Goal: Task Accomplishment & Management: Use online tool/utility

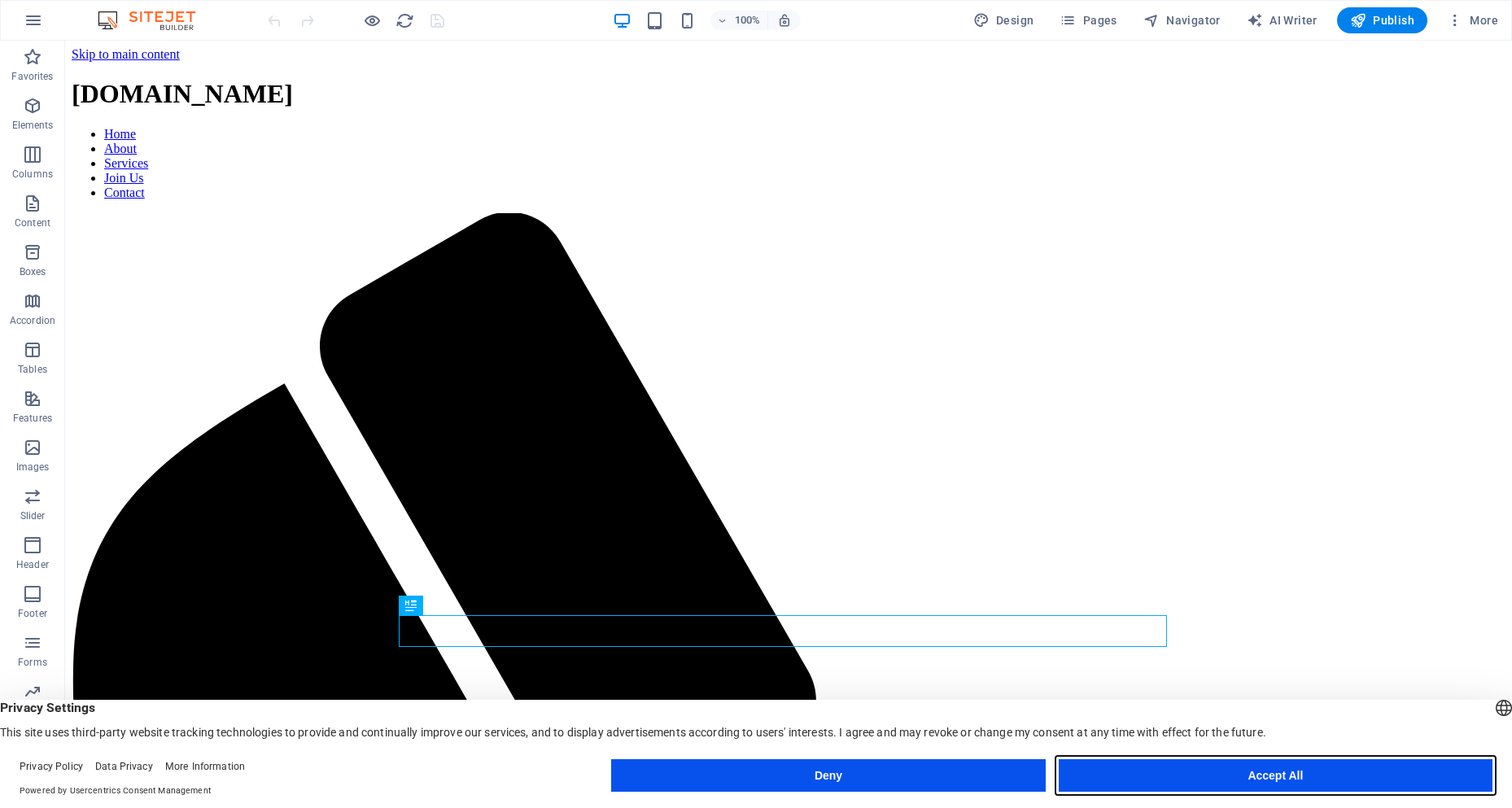
click at [1245, 780] on button "Accept All" at bounding box center [1276, 775] width 434 height 32
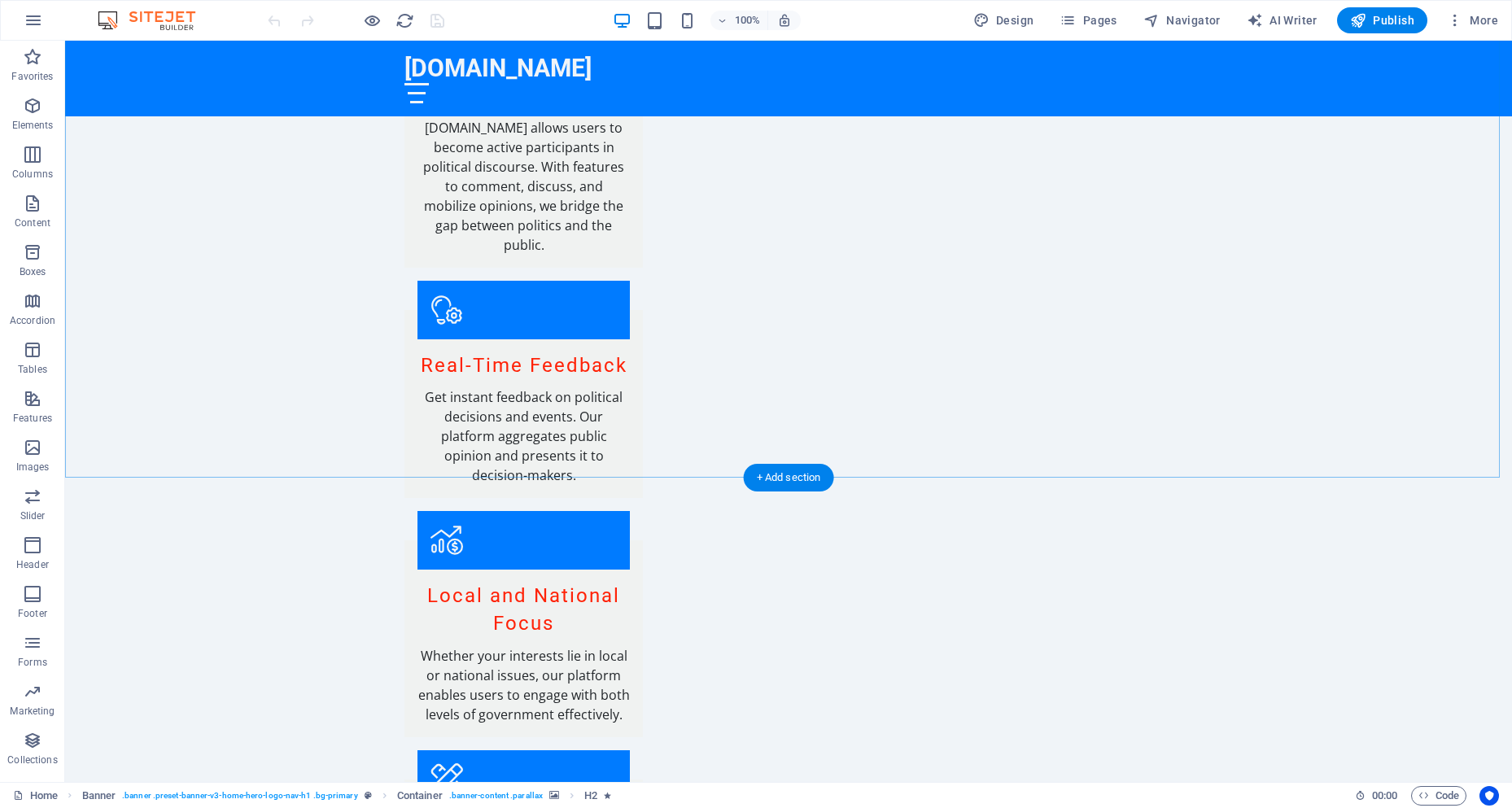
scroll to position [2176, 0]
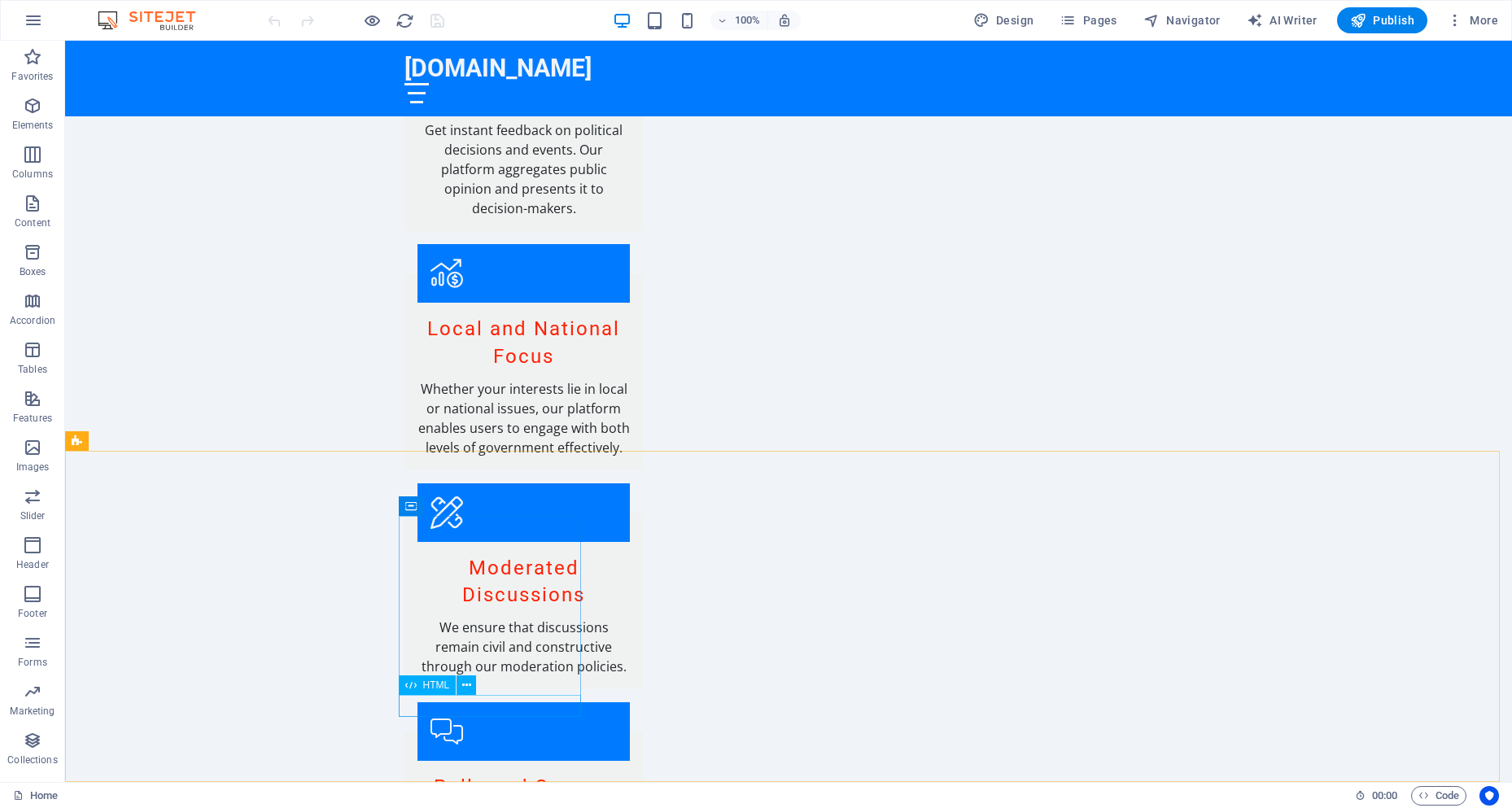
click at [426, 689] on span "HTML" at bounding box center [436, 685] width 26 height 10
click at [426, 687] on span "HTML" at bounding box center [436, 685] width 26 height 10
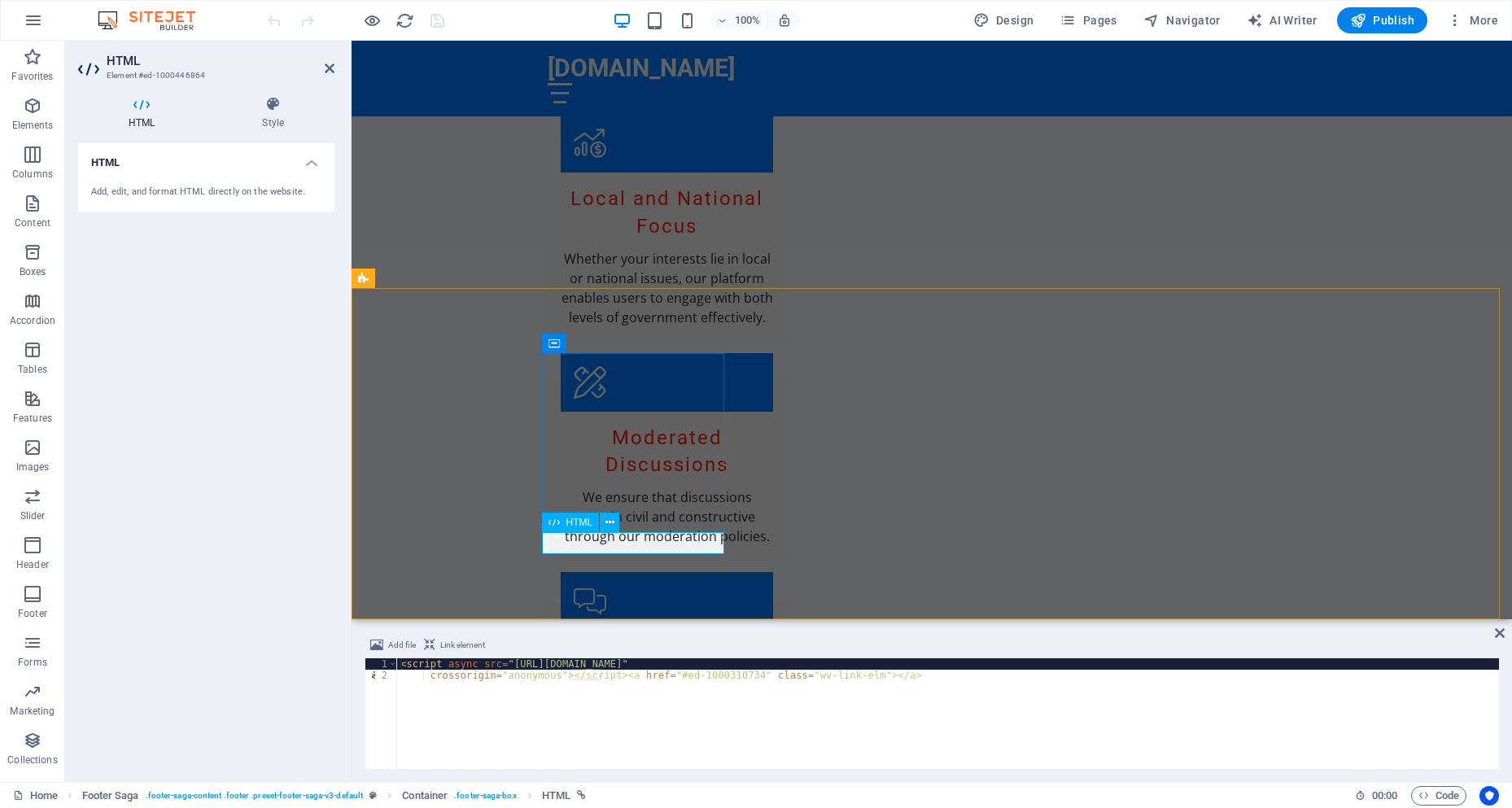
click at [562, 527] on div "HTML" at bounding box center [571, 522] width 58 height 20
click at [149, 113] on h4 "HTML" at bounding box center [144, 113] width 133 height 34
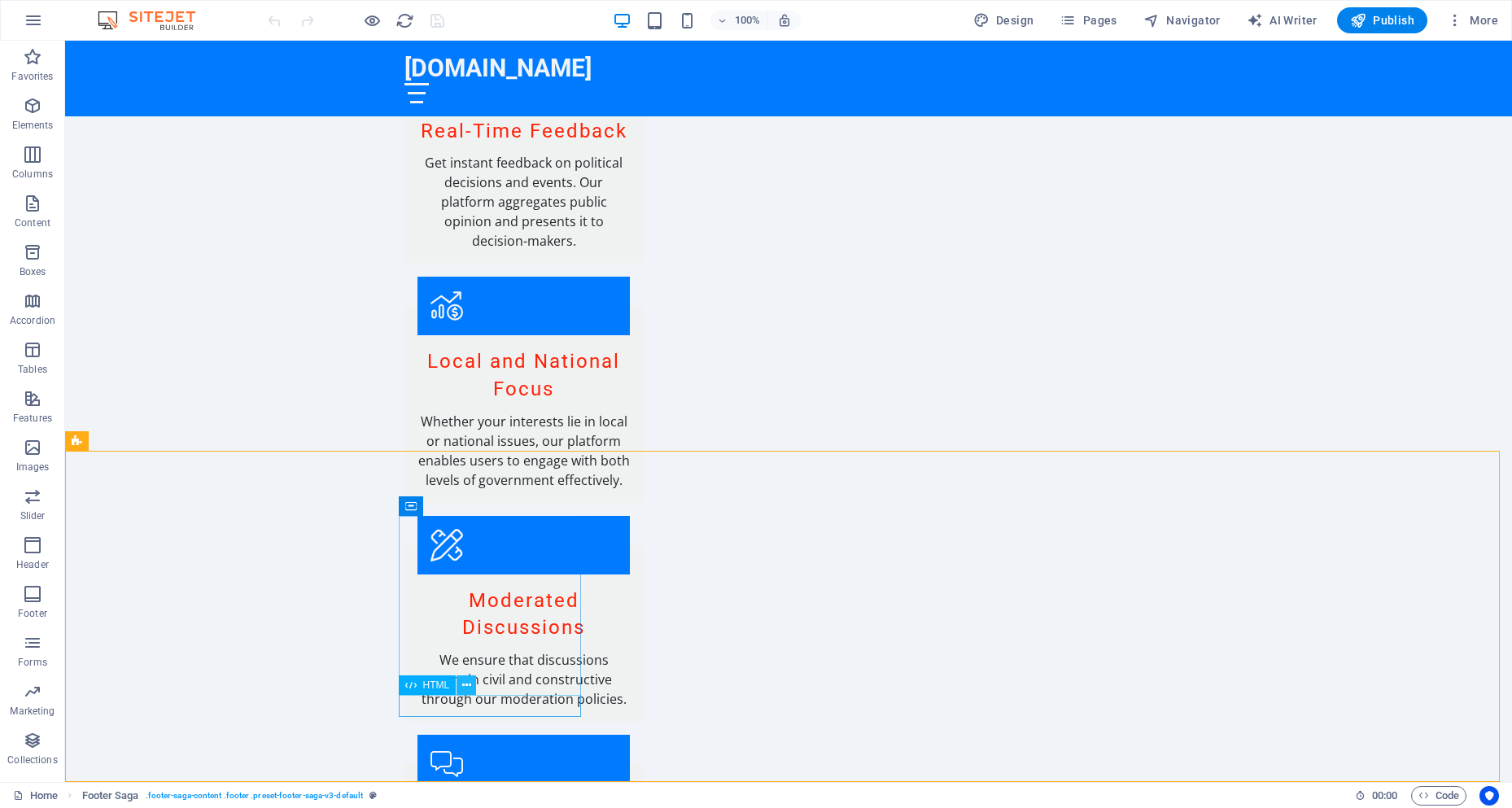
click at [464, 691] on icon at bounding box center [466, 685] width 9 height 17
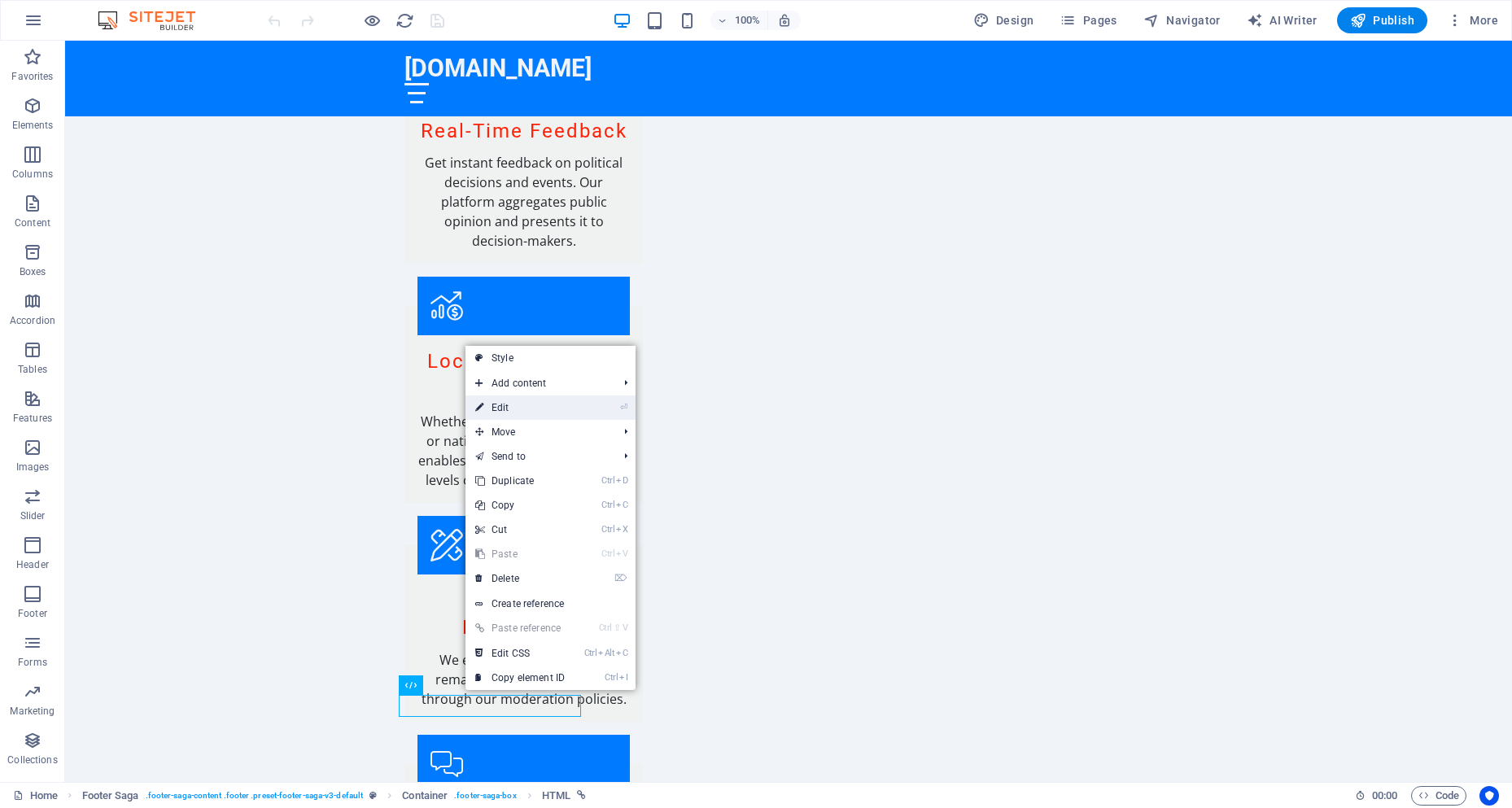
click at [513, 412] on link "⏎ Edit" at bounding box center [520, 407] width 109 height 24
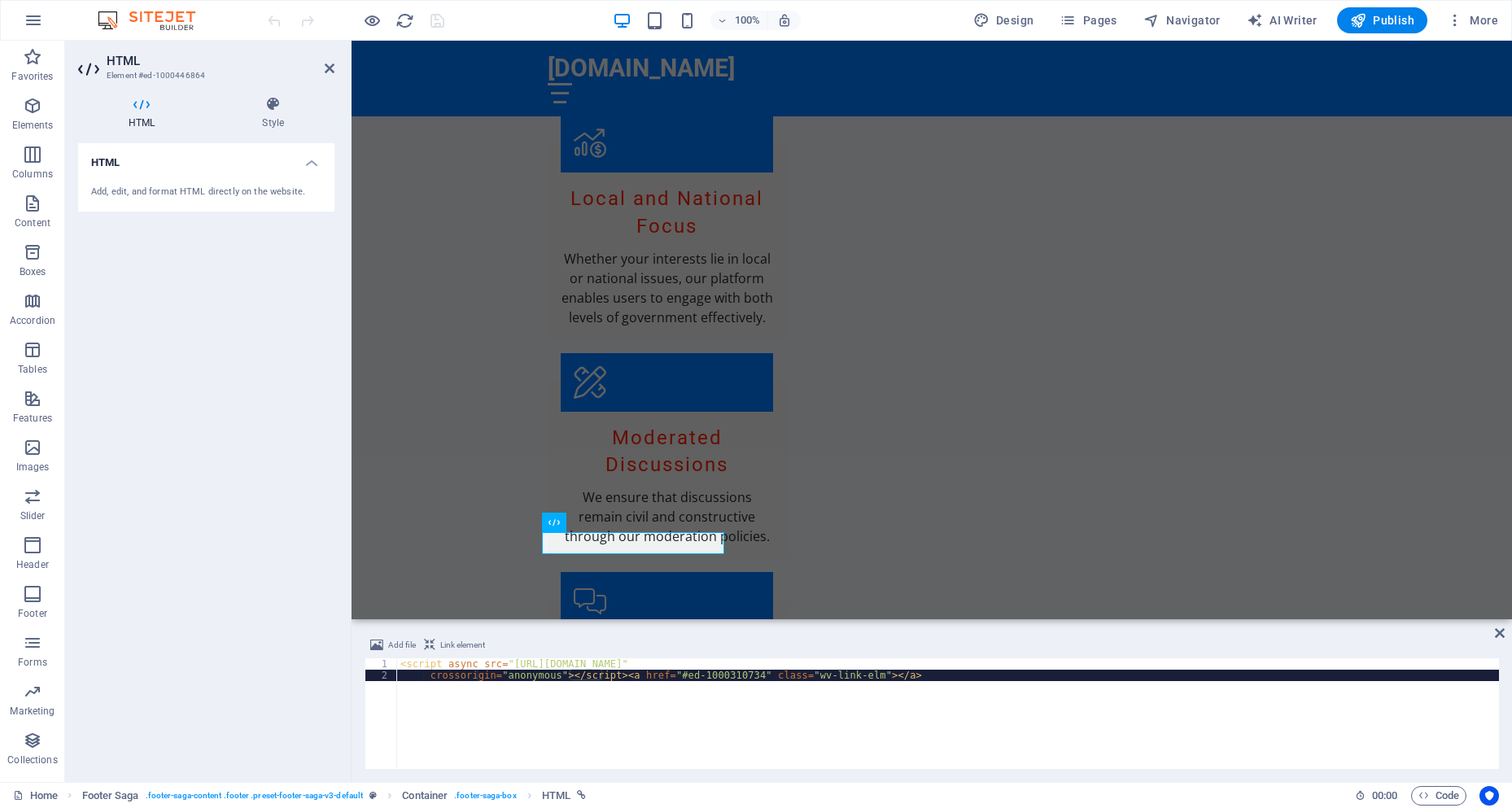
click at [475, 677] on div "< script async src = "[URL][DOMAIN_NAME]" crossorigin = "anonymous" > </ script…" at bounding box center [948, 724] width 1102 height 133
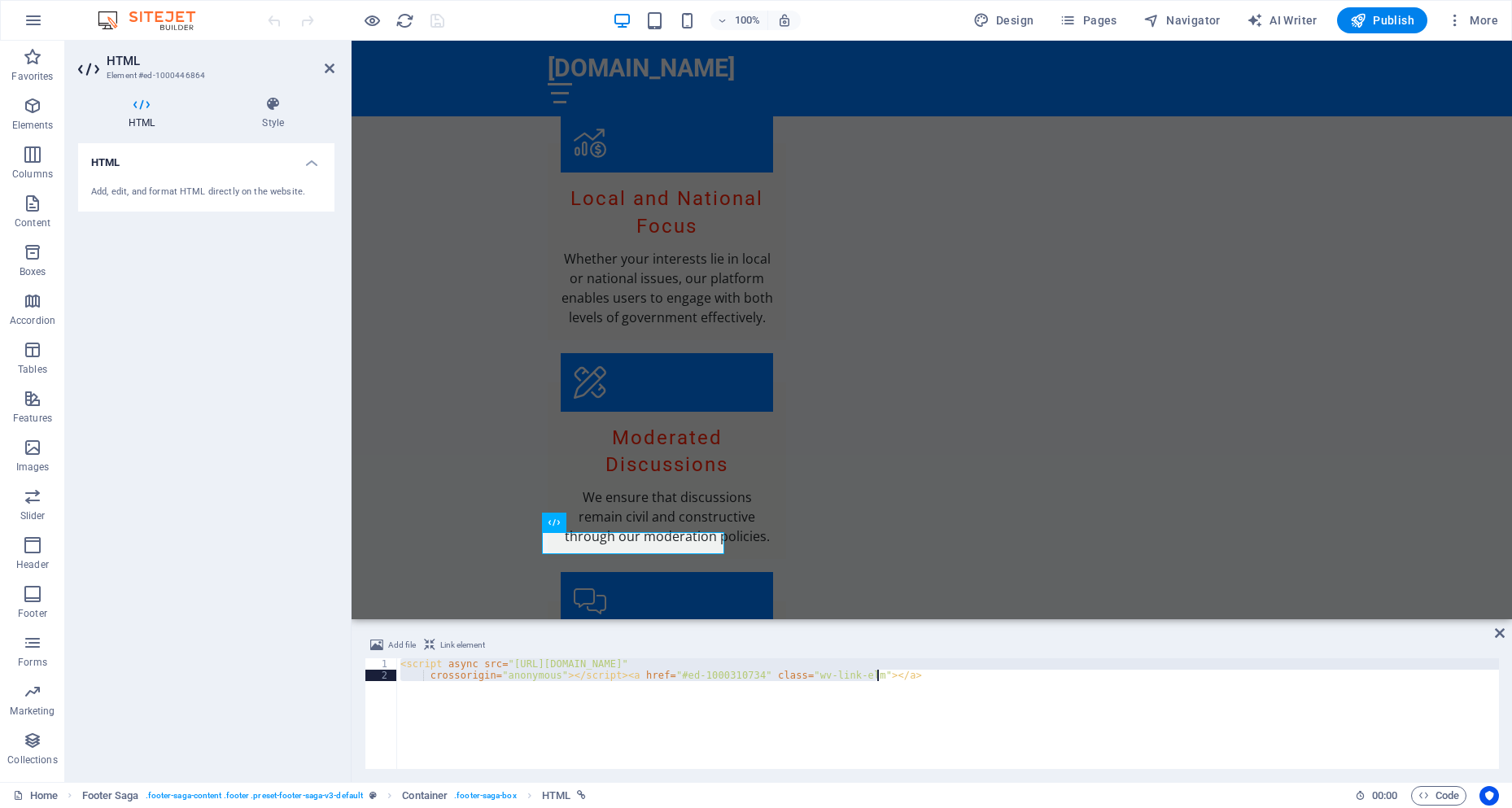
drag, startPoint x: 400, startPoint y: 666, endPoint x: 955, endPoint y: 688, distance: 555.4
click at [955, 688] on div "< script async src = "[URL][DOMAIN_NAME]" crossorigin = "anonymous" > </ script…" at bounding box center [948, 724] width 1102 height 133
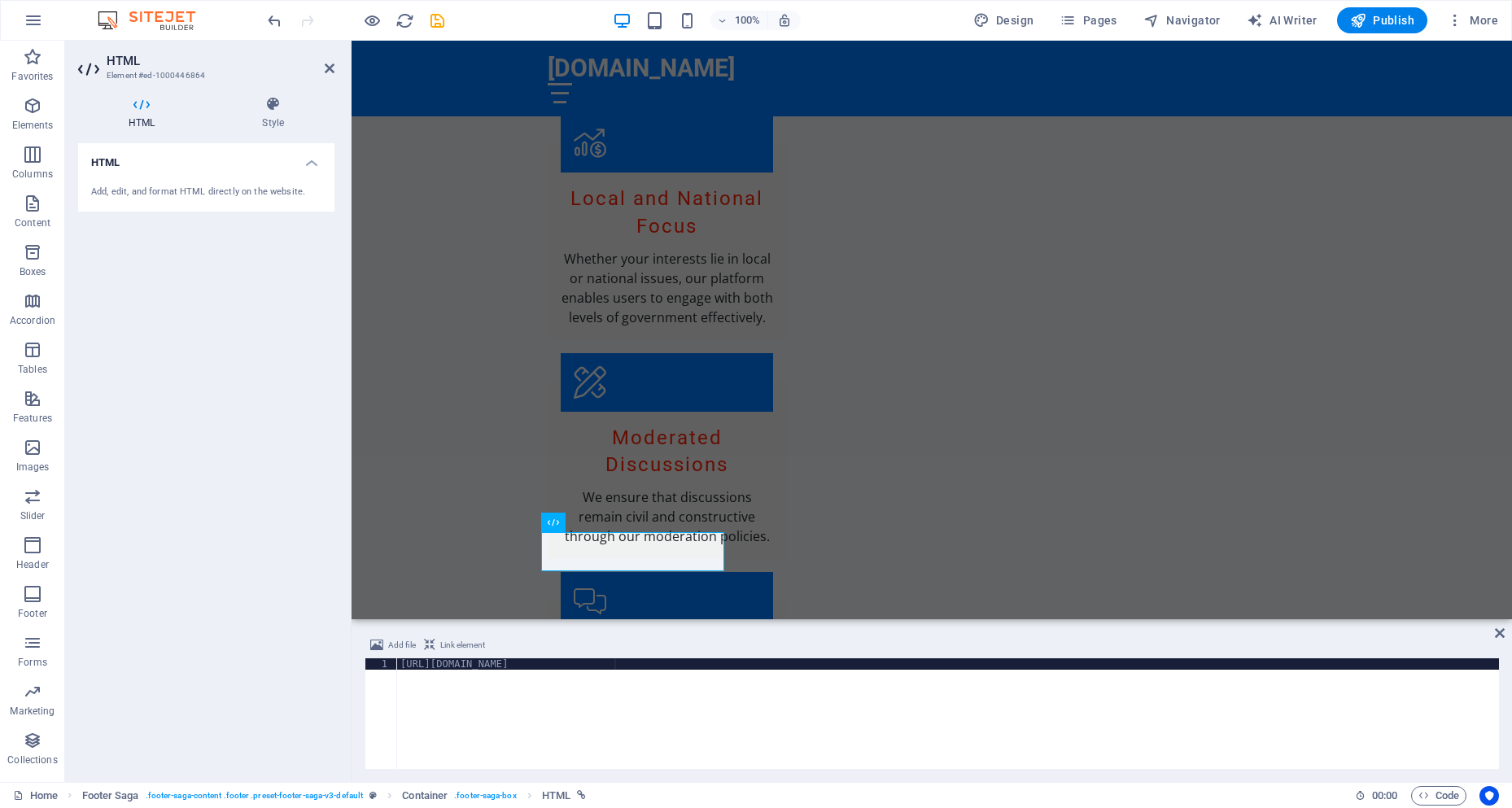
drag, startPoint x: 490, startPoint y: 682, endPoint x: 500, endPoint y: 678, distance: 10.8
click at [490, 681] on div "[URL][DOMAIN_NAME]" at bounding box center [948, 724] width 1102 height 133
click at [555, 670] on div "[URL][DOMAIN_NAME]" at bounding box center [948, 724] width 1102 height 133
click at [626, 661] on div "[URL][DOMAIN_NAME]" at bounding box center [948, 724] width 1102 height 133
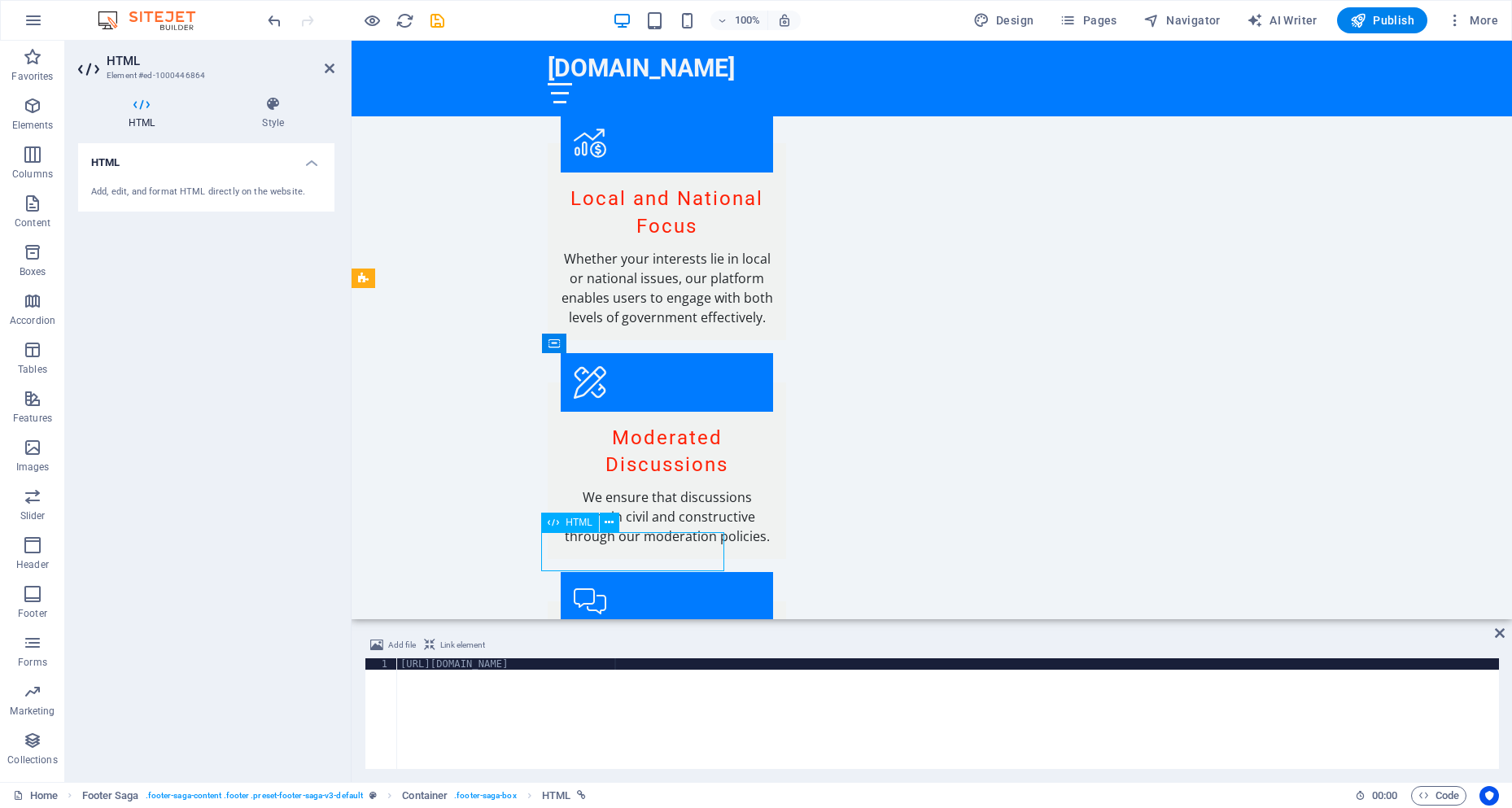
click at [571, 525] on span "HTML" at bounding box center [579, 522] width 26 height 10
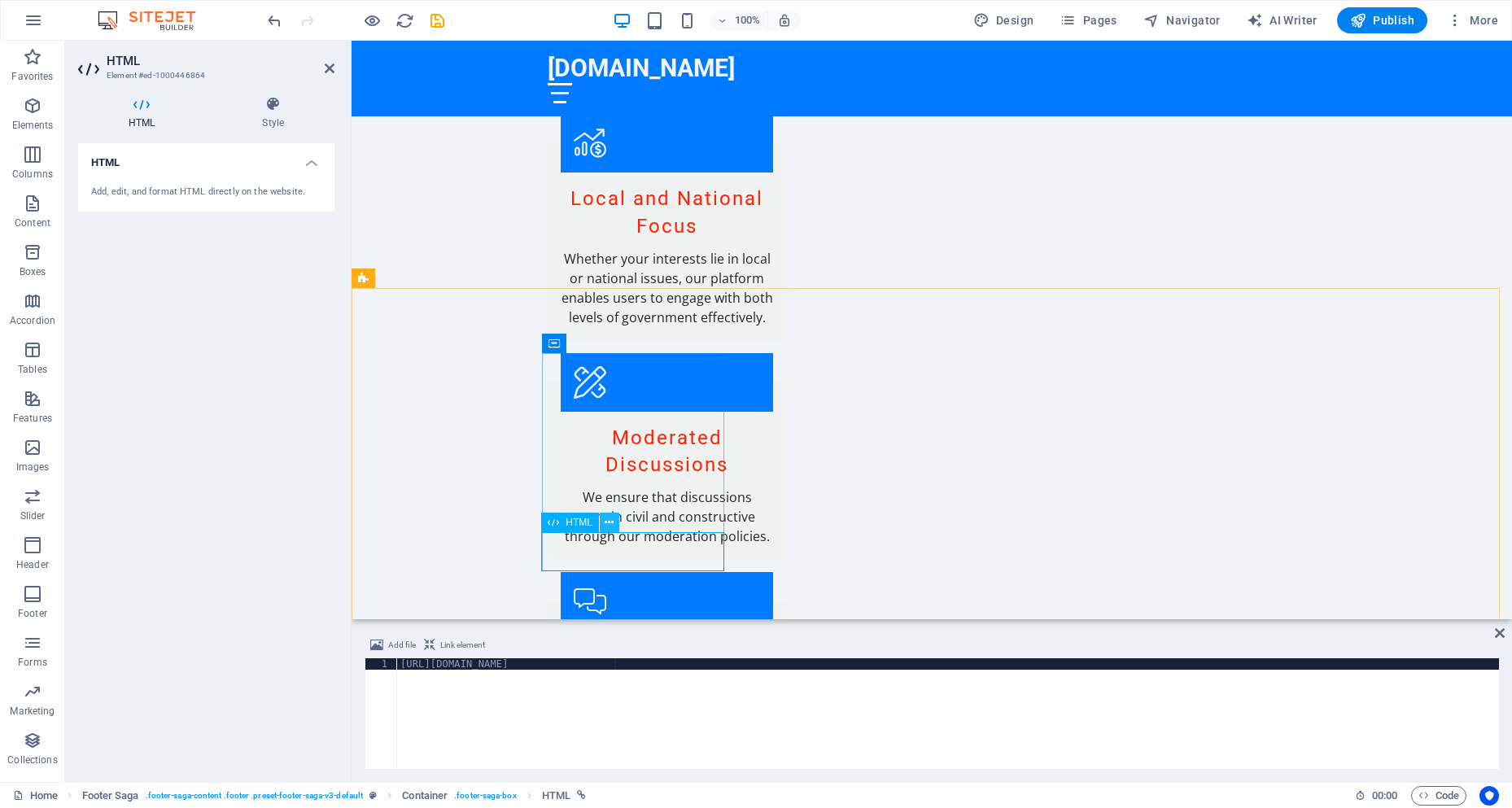
click at [603, 522] on button at bounding box center [609, 522] width 20 height 20
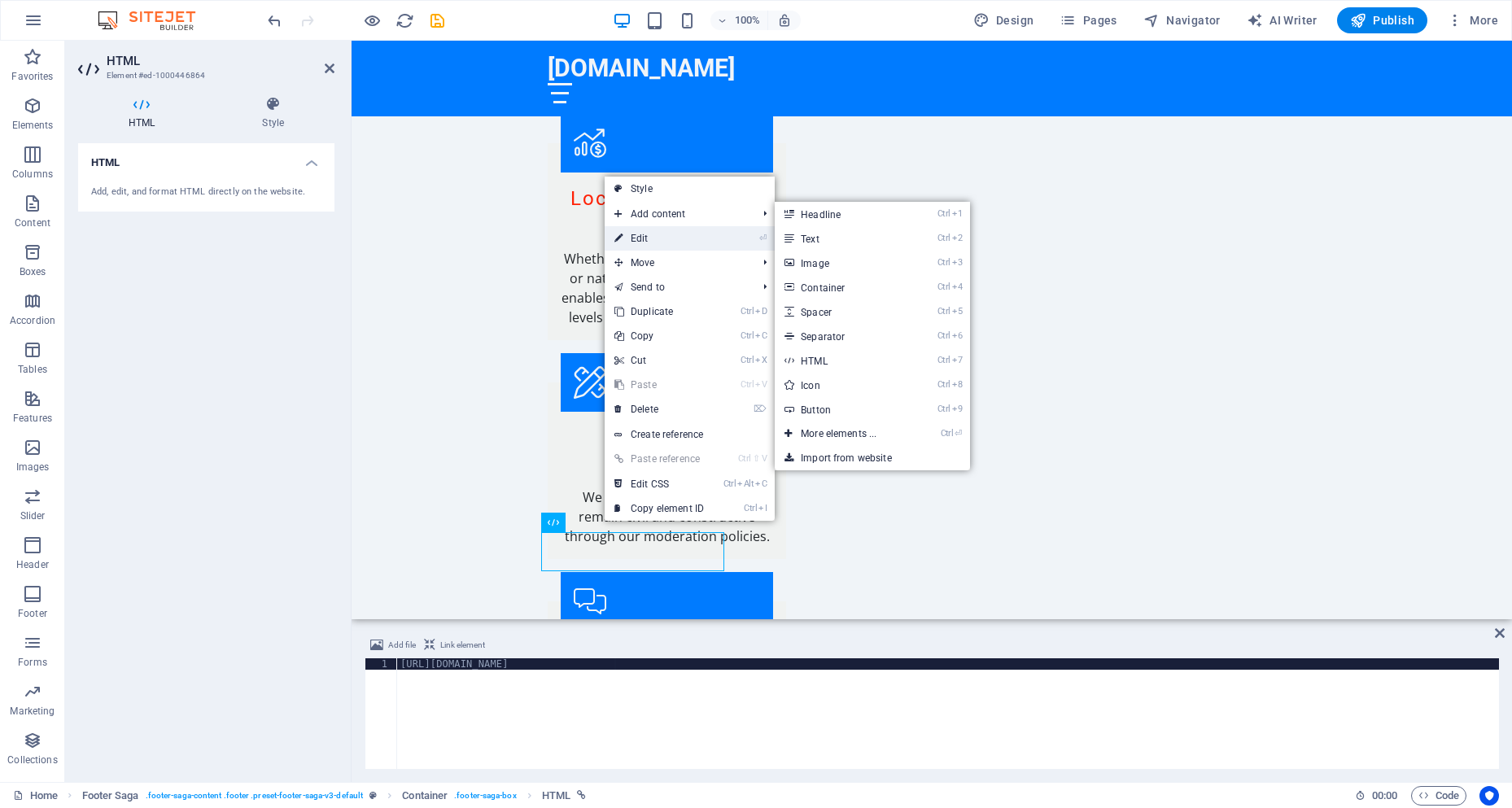
click at [641, 238] on link "⏎ Edit" at bounding box center [659, 238] width 109 height 24
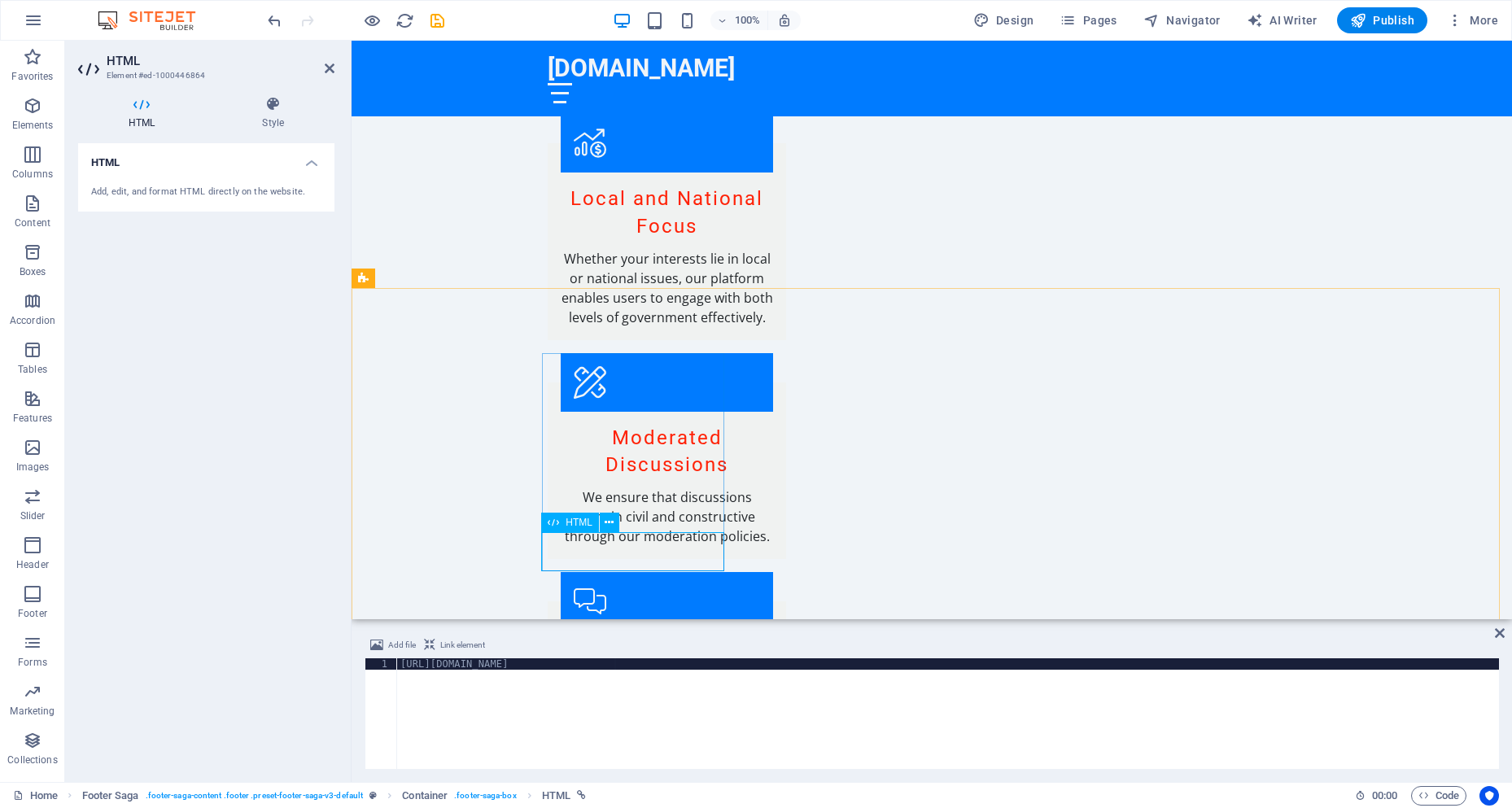
drag, startPoint x: 595, startPoint y: 561, endPoint x: 585, endPoint y: 575, distance: 17.2
click at [441, 661] on div "[URL][DOMAIN_NAME]" at bounding box center [948, 724] width 1102 height 133
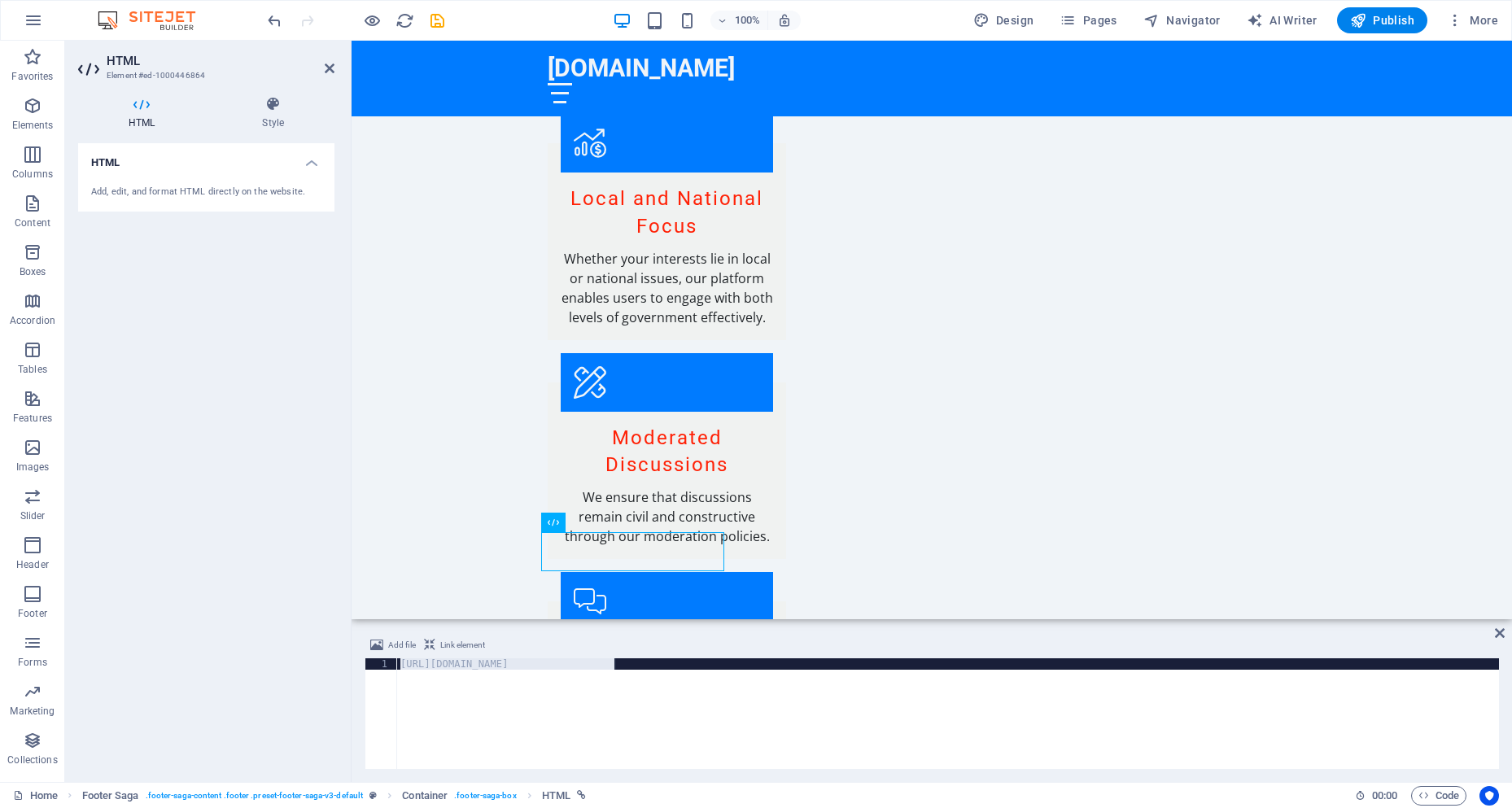
drag, startPoint x: 400, startPoint y: 661, endPoint x: 717, endPoint y: 681, distance: 317.6
click at [717, 681] on div "[URL][DOMAIN_NAME]" at bounding box center [948, 724] width 1102 height 133
paste textarea "crossorigin="anonymous"></script>"
type textarea "crossorigin="anonymous"></script>"
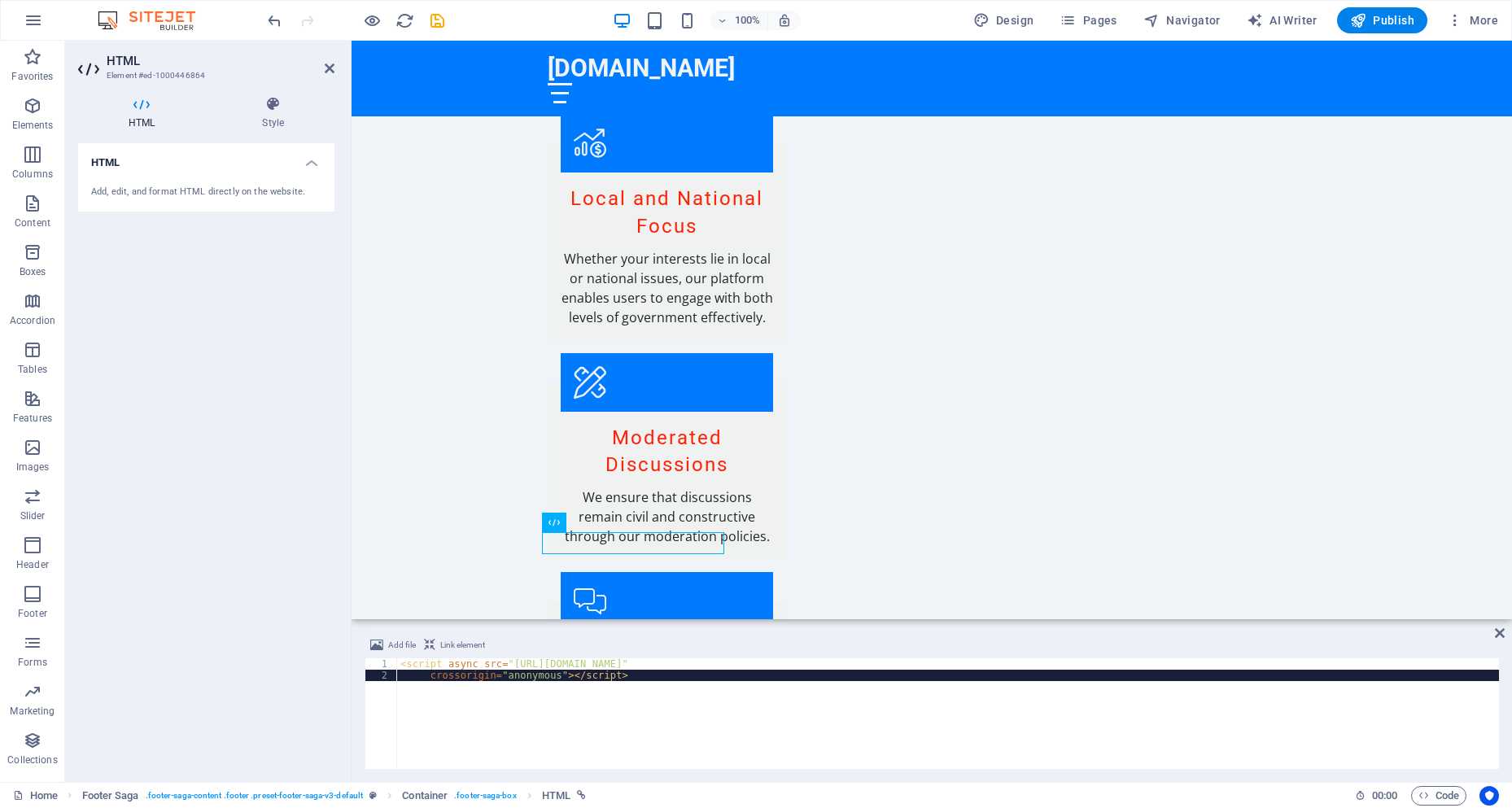
click at [232, 297] on div "HTML Add, edit, and format HTML directly on the website." at bounding box center [206, 456] width 257 height 626
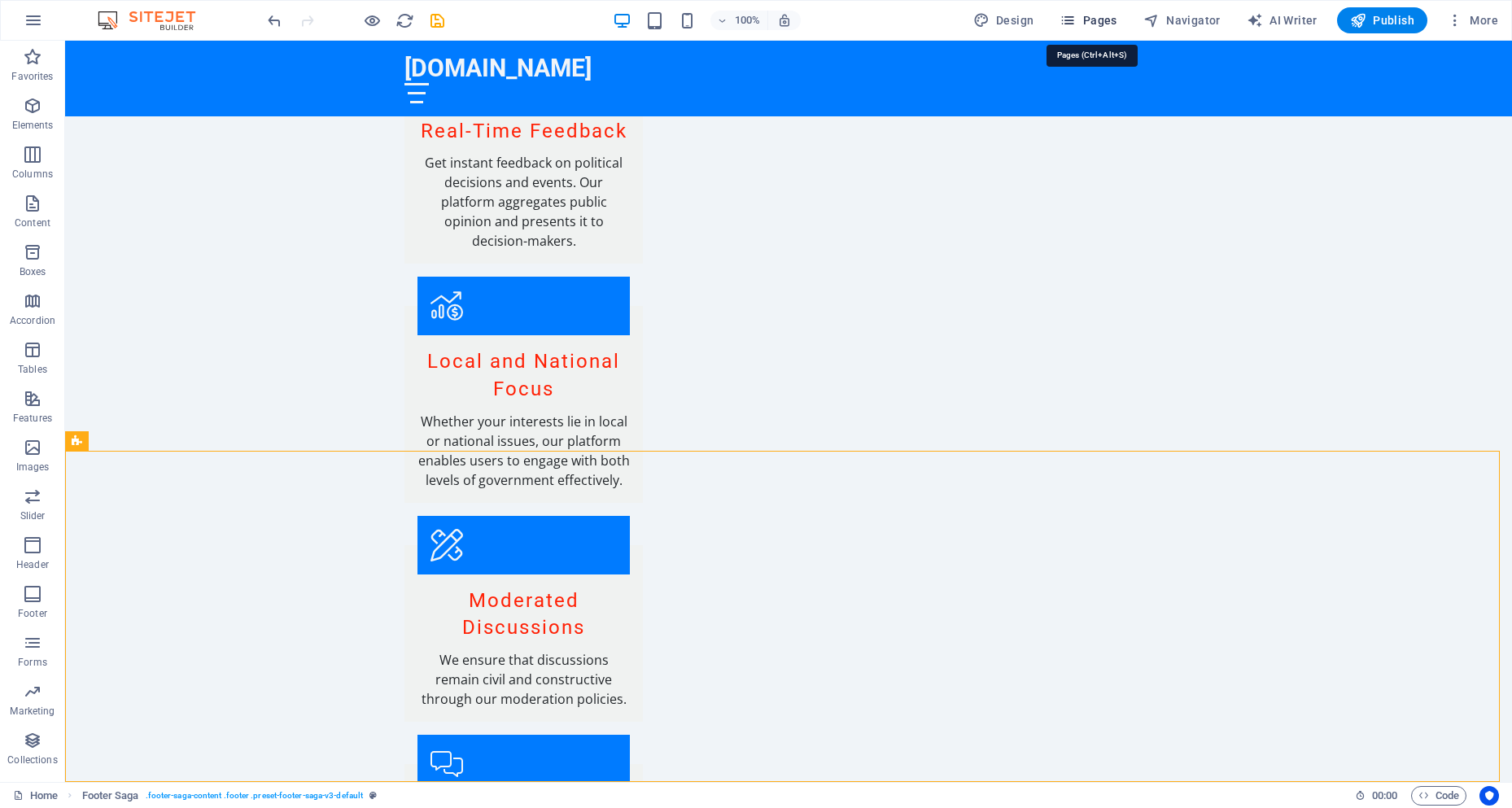
click at [1087, 16] on span "Pages" at bounding box center [1087, 21] width 57 height 17
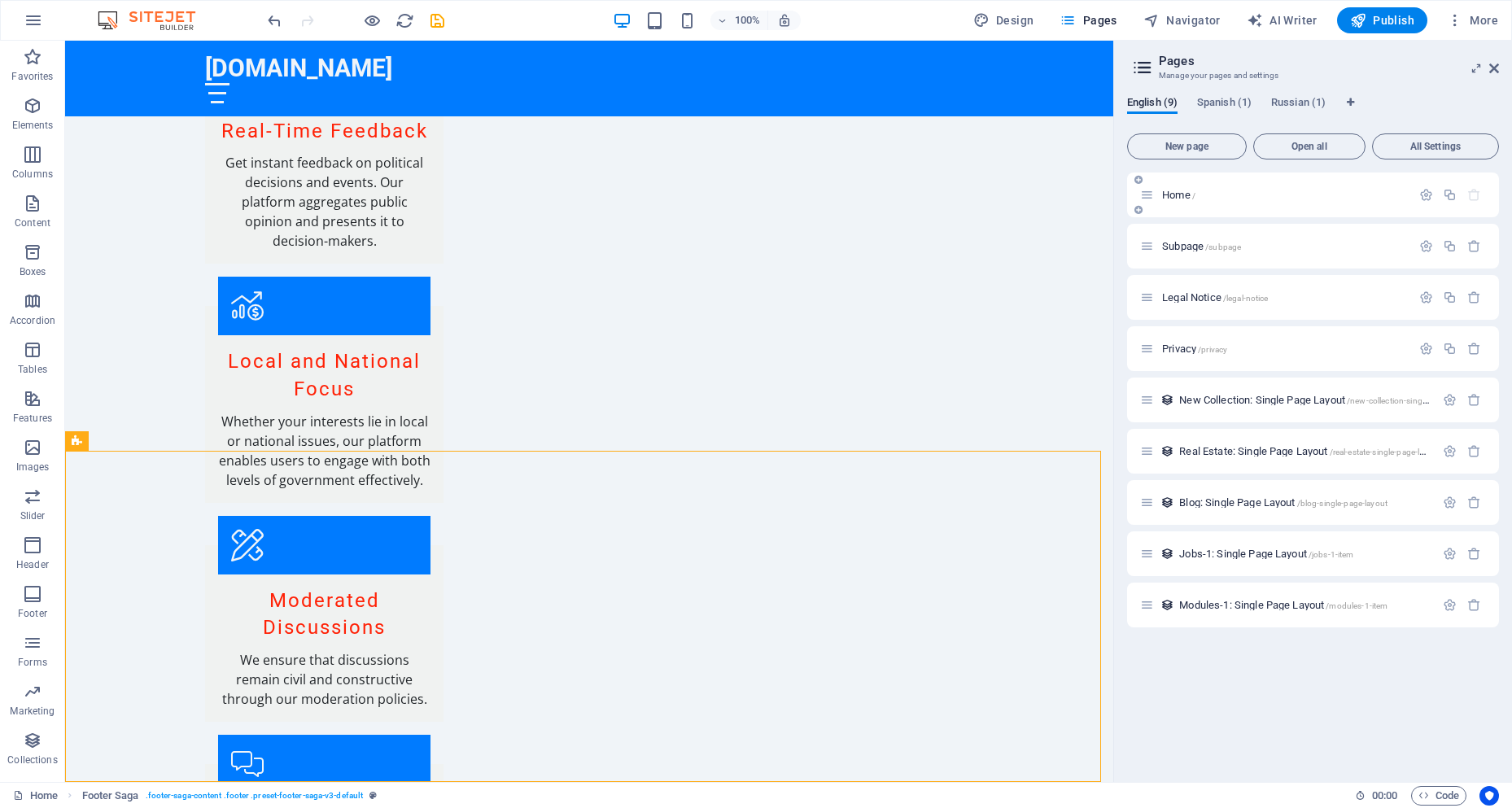
click at [1176, 195] on span "Home /" at bounding box center [1178, 195] width 33 height 12
click at [1197, 246] on span "Subpage /subpage" at bounding box center [1201, 246] width 79 height 12
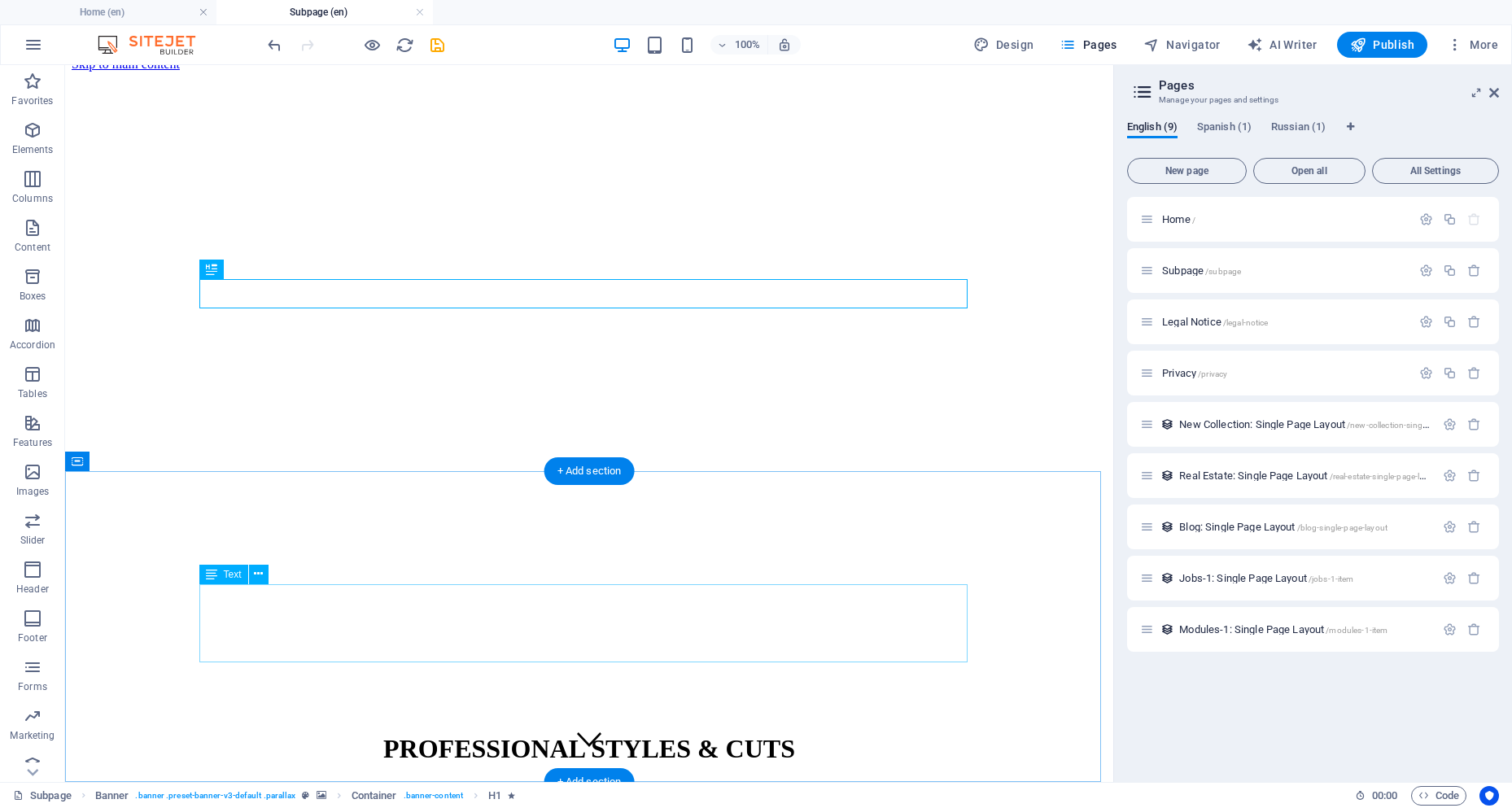
scroll to position [0, 0]
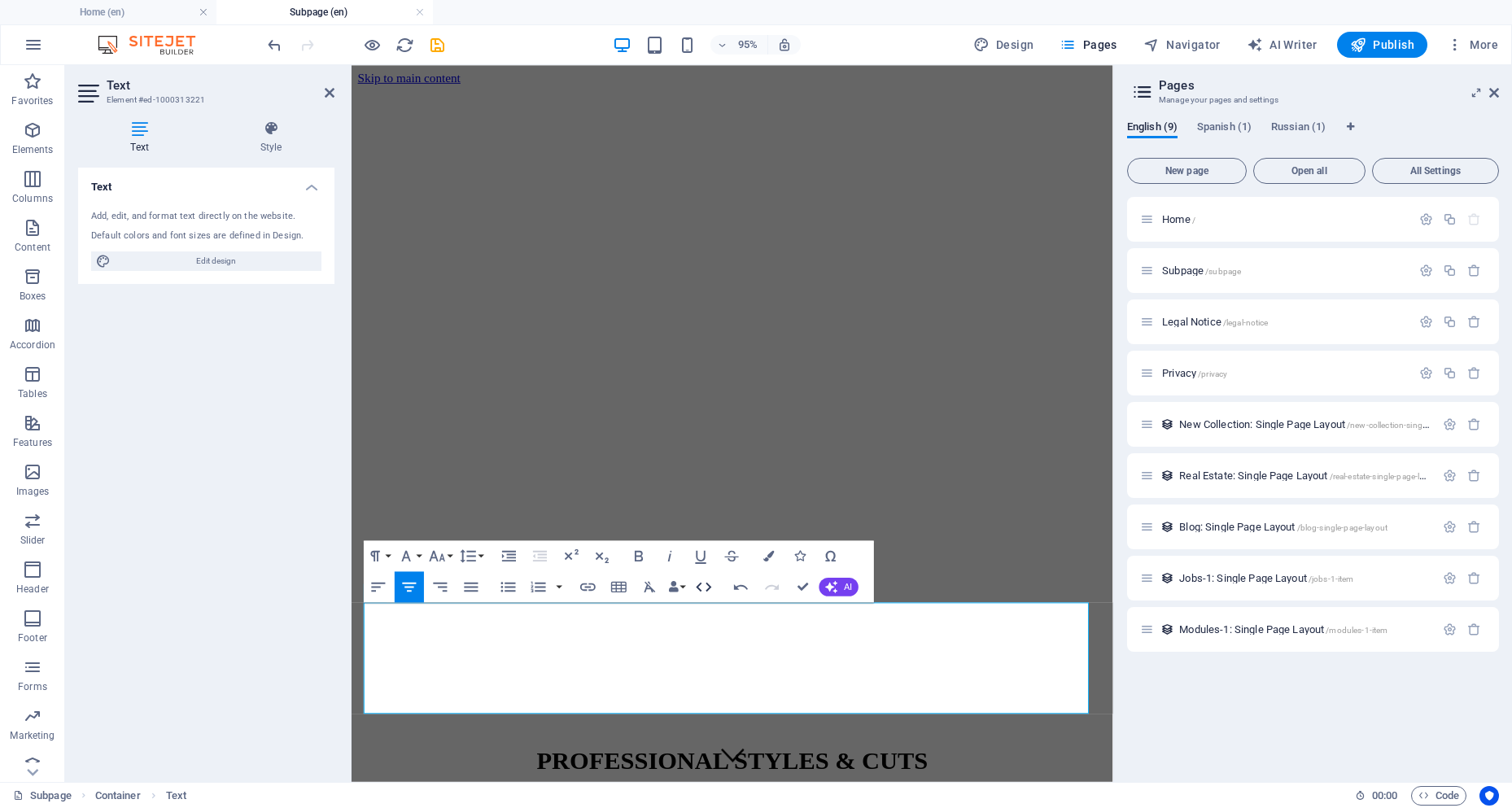
click at [698, 593] on icon "button" at bounding box center [704, 587] width 19 height 19
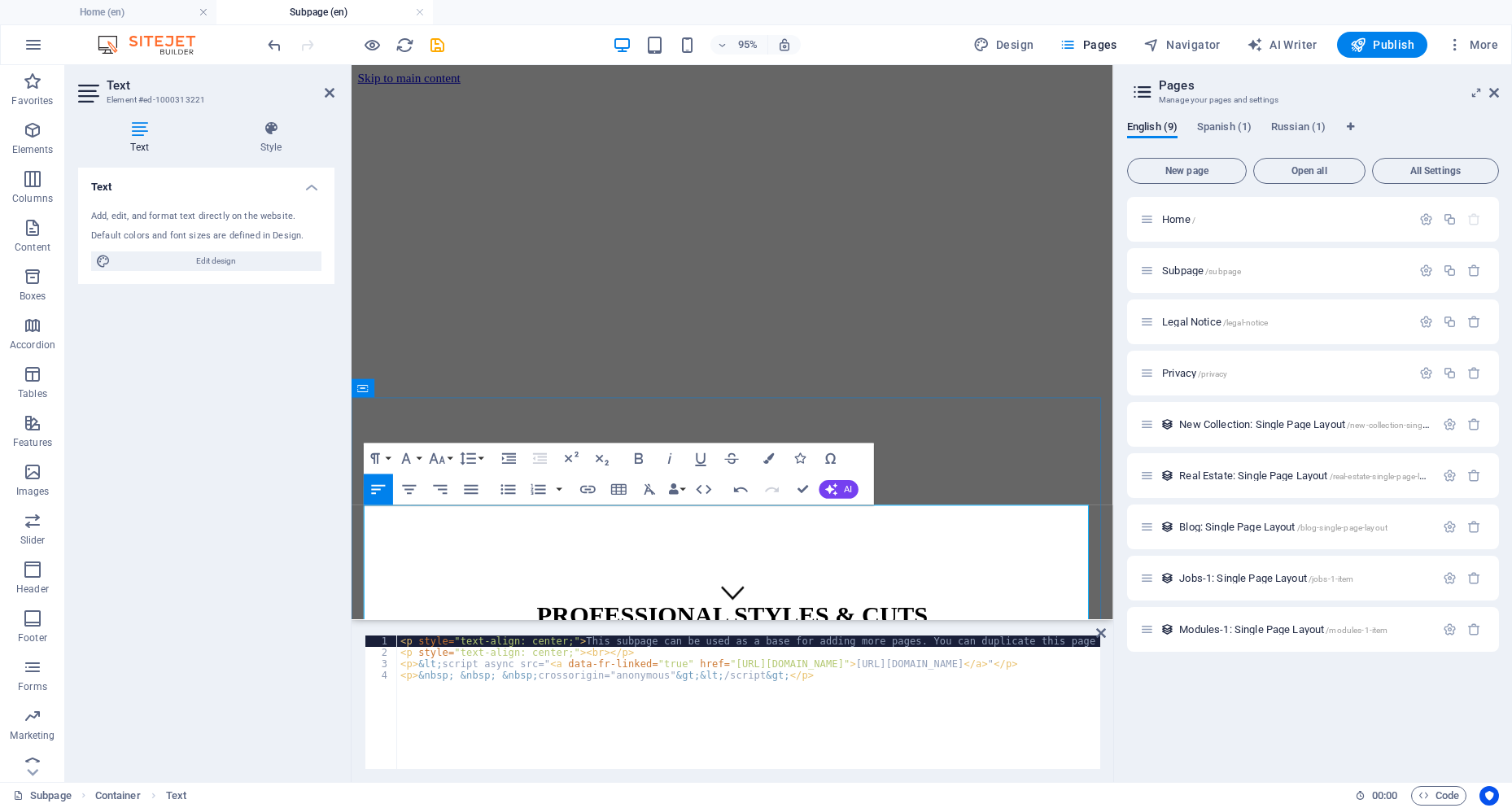
scroll to position [2096, 7]
click at [1182, 319] on span "Legal Notice /legal-notice" at bounding box center [1215, 321] width 106 height 12
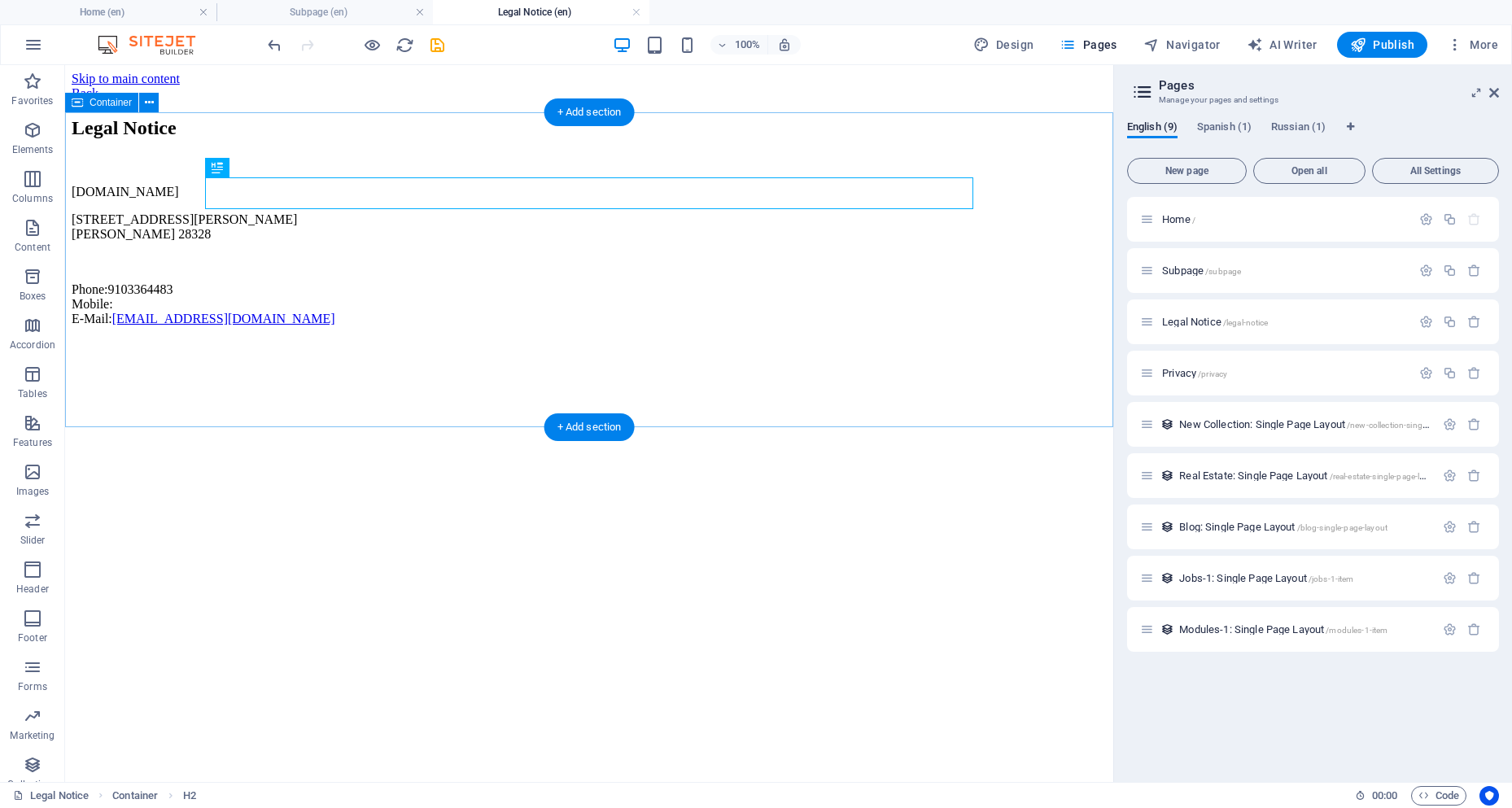
scroll to position [0, 0]
click at [577, 424] on div "+ Add section" at bounding box center [589, 426] width 90 height 27
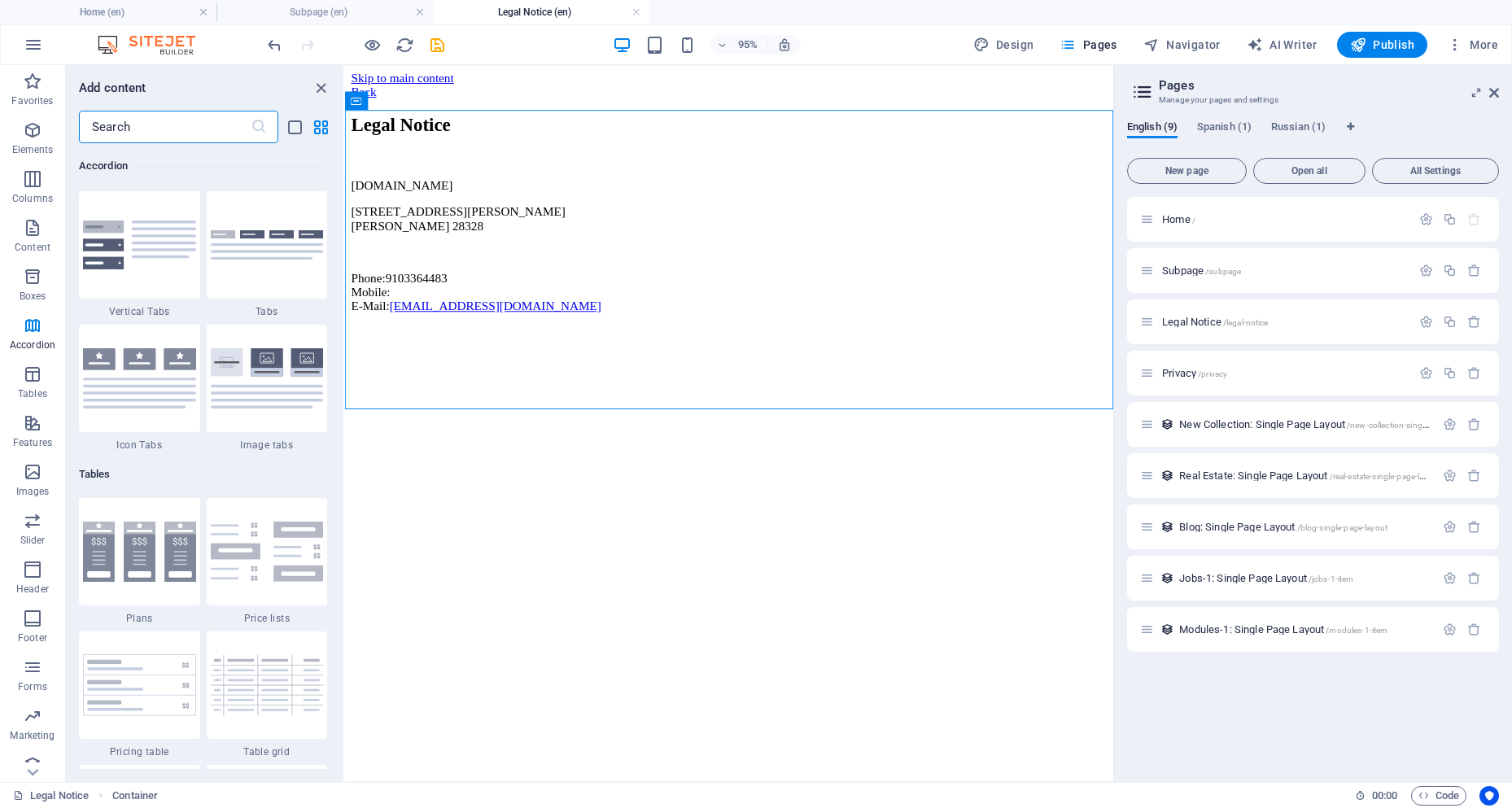
scroll to position [5206, 0]
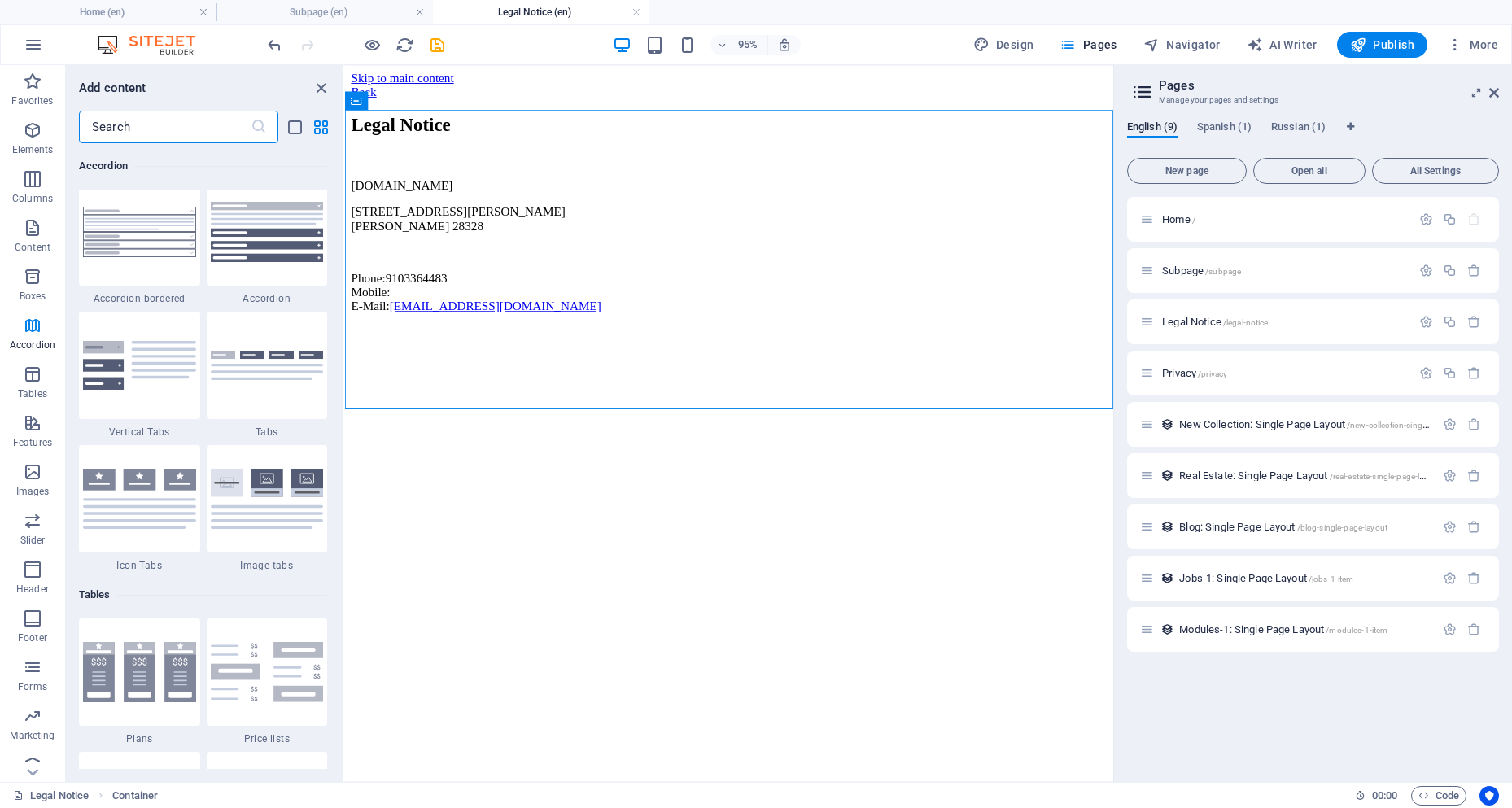
click at [203, 129] on input "text" at bounding box center [164, 127] width 171 height 32
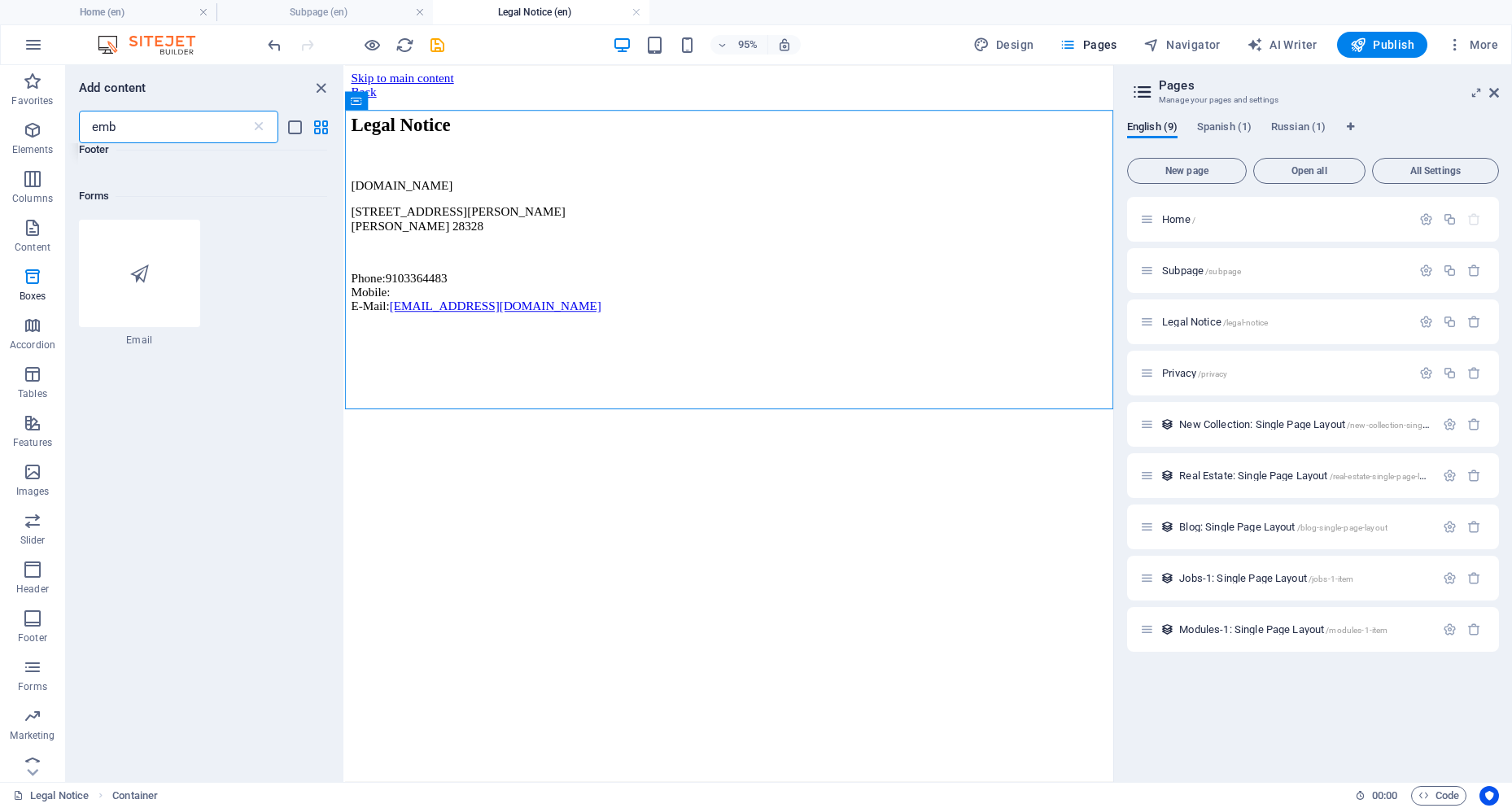
scroll to position [0, 0]
type input "e"
type input "html"
click at [102, 217] on icon at bounding box center [108, 219] width 22 height 22
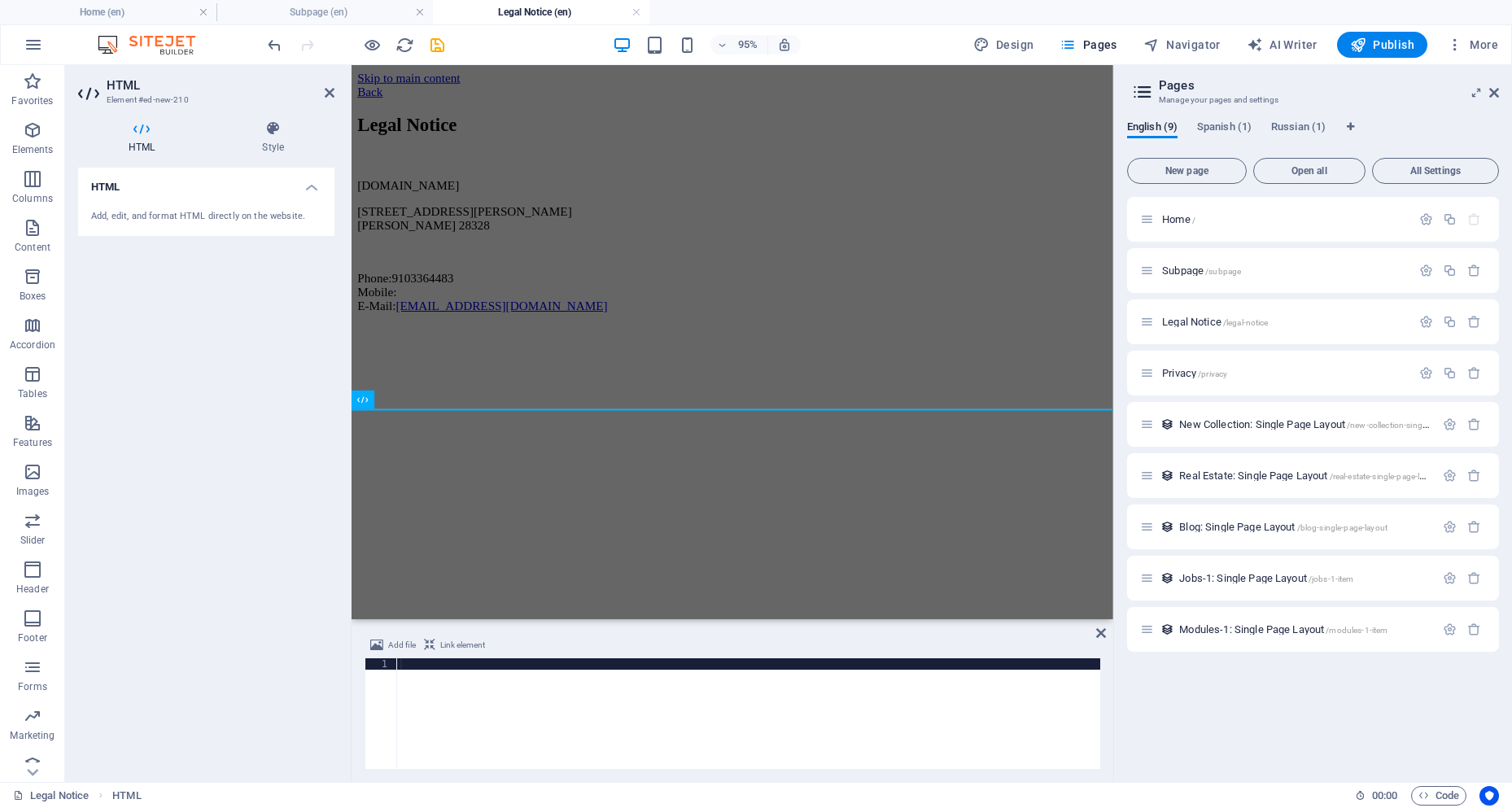
click at [417, 665] on div at bounding box center [749, 724] width 703 height 133
type textarea "crossorigin="anonymous"></script>"
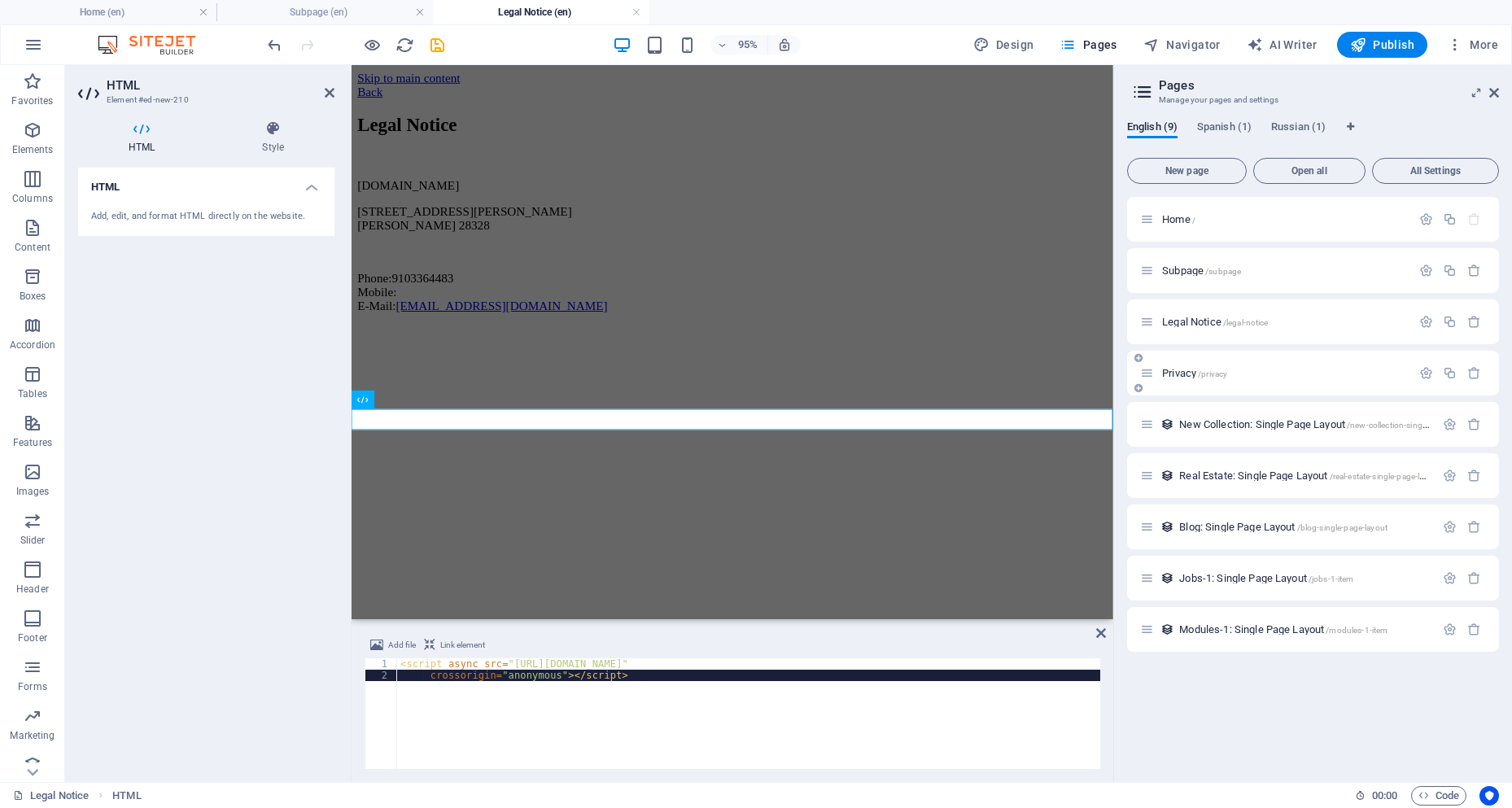
click at [1150, 377] on icon at bounding box center [1147, 373] width 14 height 14
click at [1184, 371] on span "Privacy /privacy" at bounding box center [1194, 373] width 65 height 12
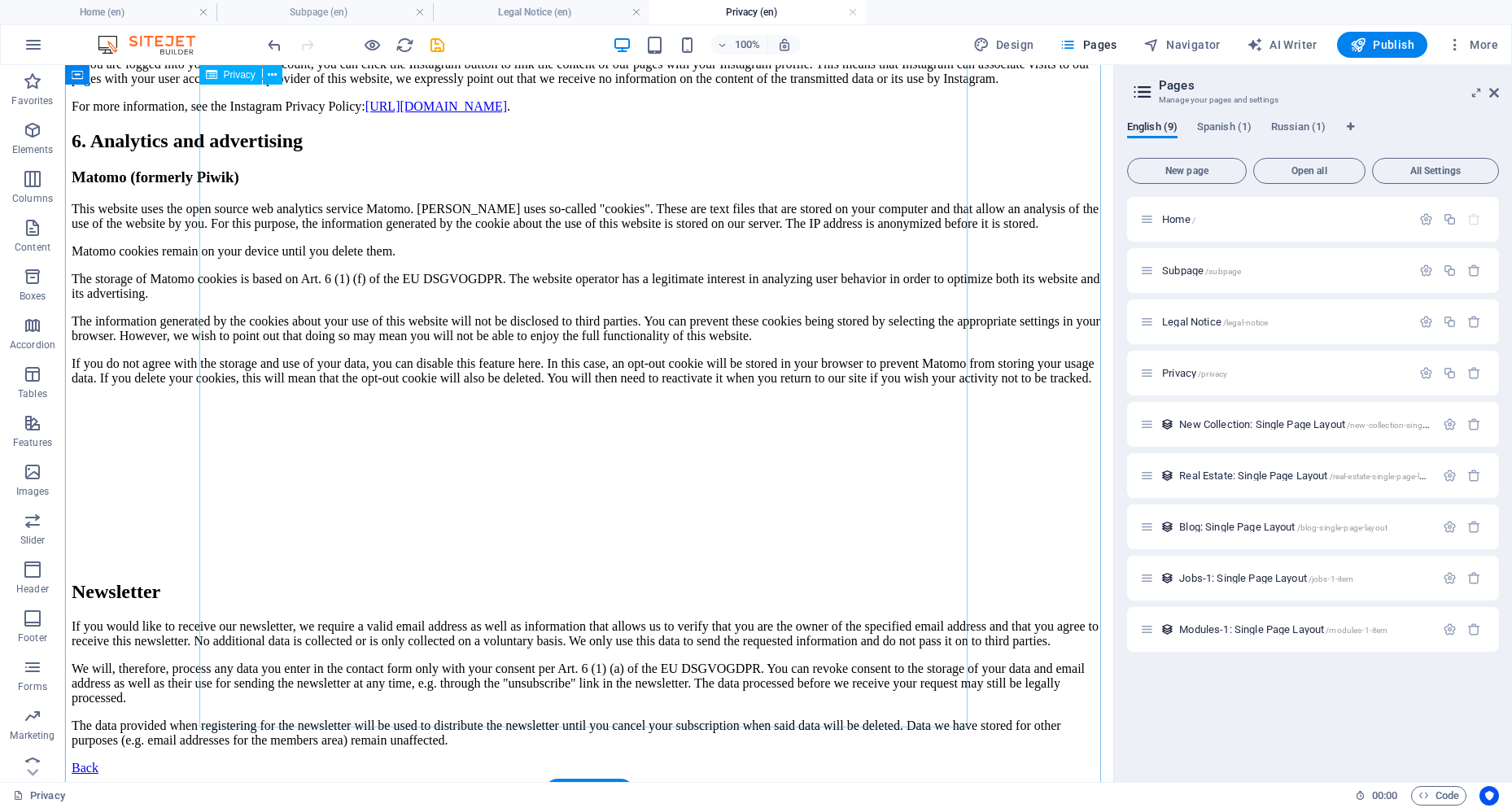
scroll to position [3963, 0]
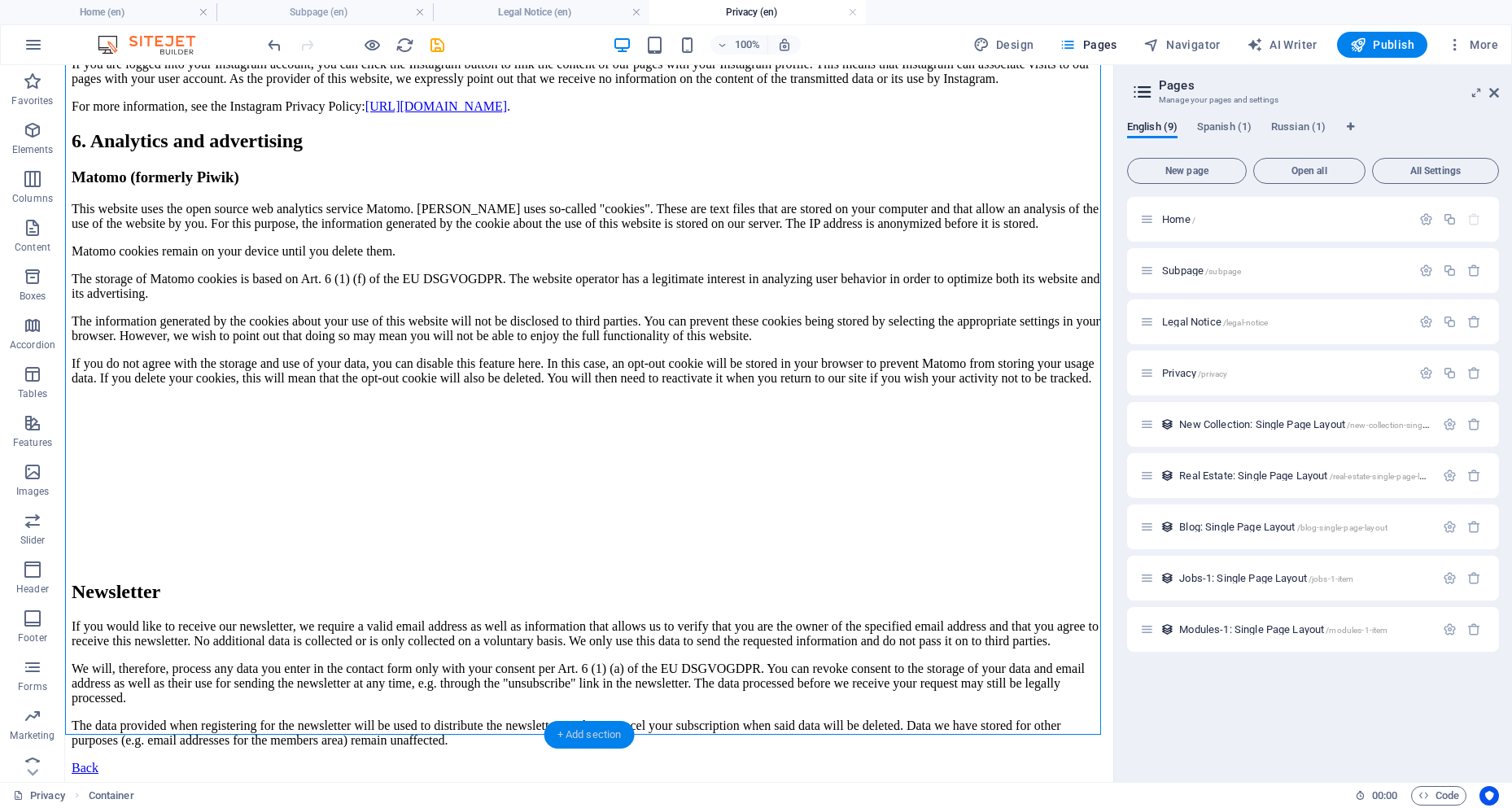
click at [585, 734] on div "+ Add section" at bounding box center [589, 734] width 90 height 27
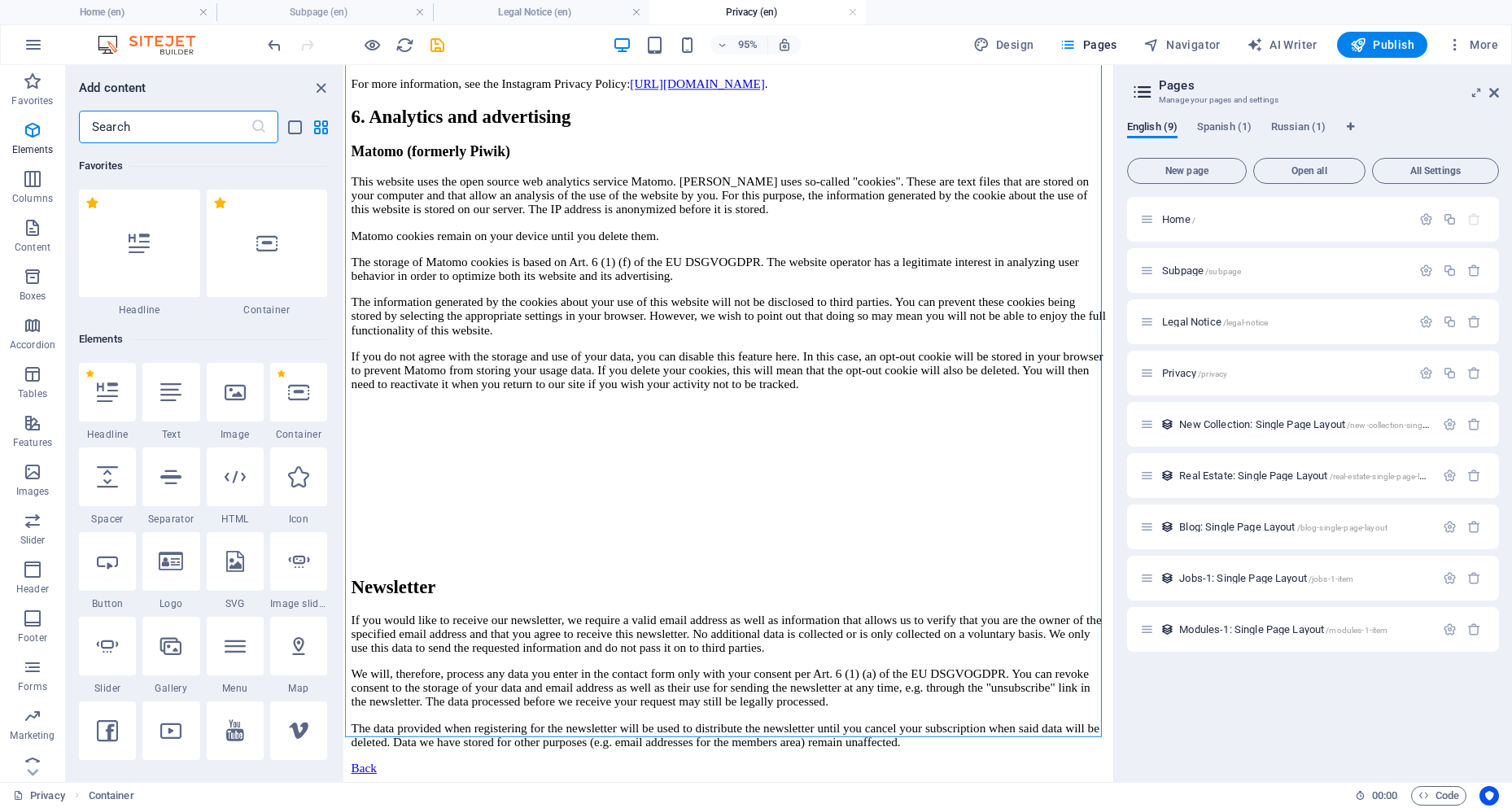
scroll to position [2847, 0]
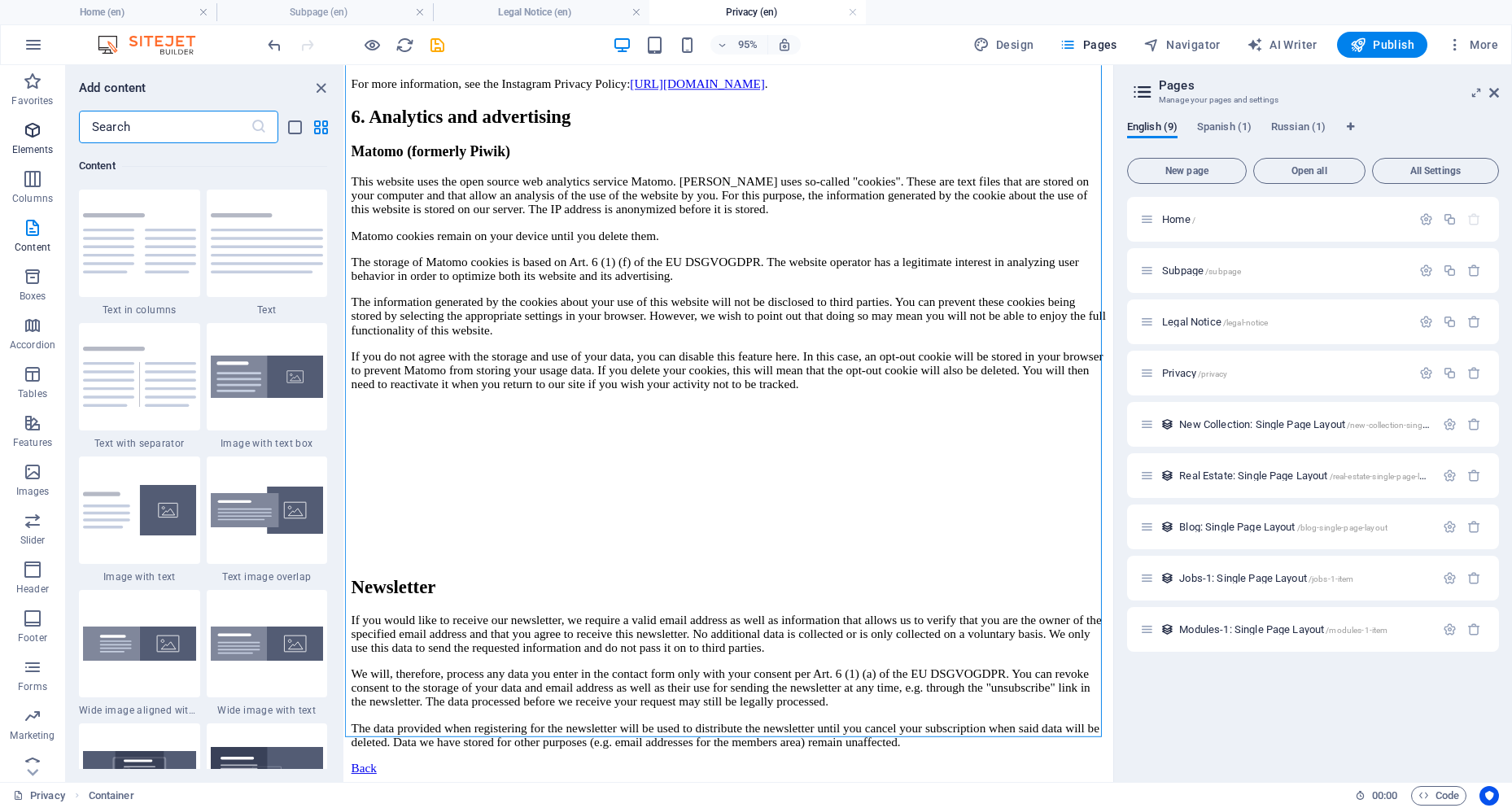
drag, startPoint x: 146, startPoint y: 122, endPoint x: 55, endPoint y: 154, distance: 96.5
click at [50, 131] on div "Favorites Elements Columns Content Boxes Accordion Tables Features Images Slide…" at bounding box center [172, 424] width 345 height 717
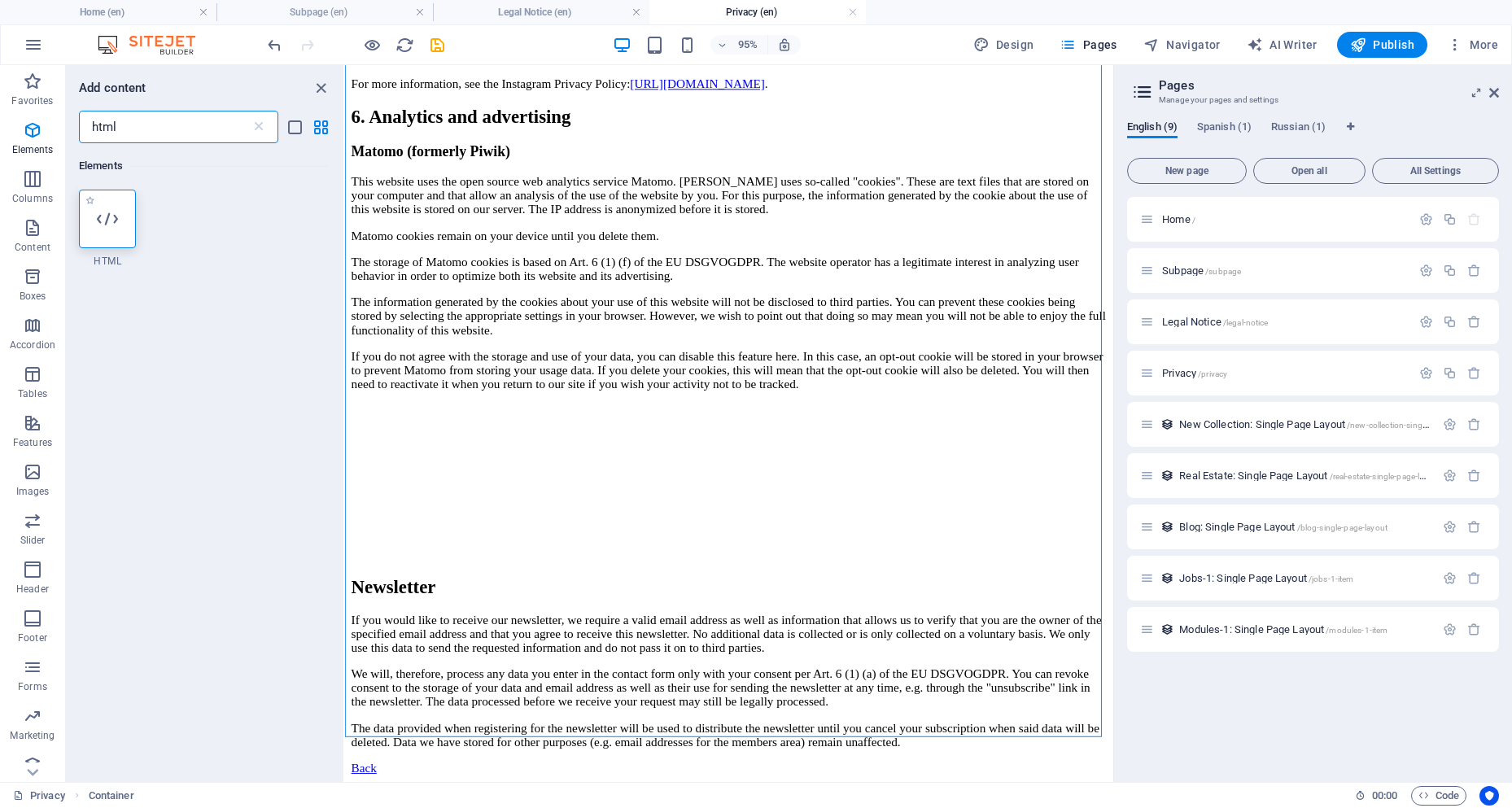
type input "html"
click at [99, 216] on icon at bounding box center [108, 219] width 22 height 22
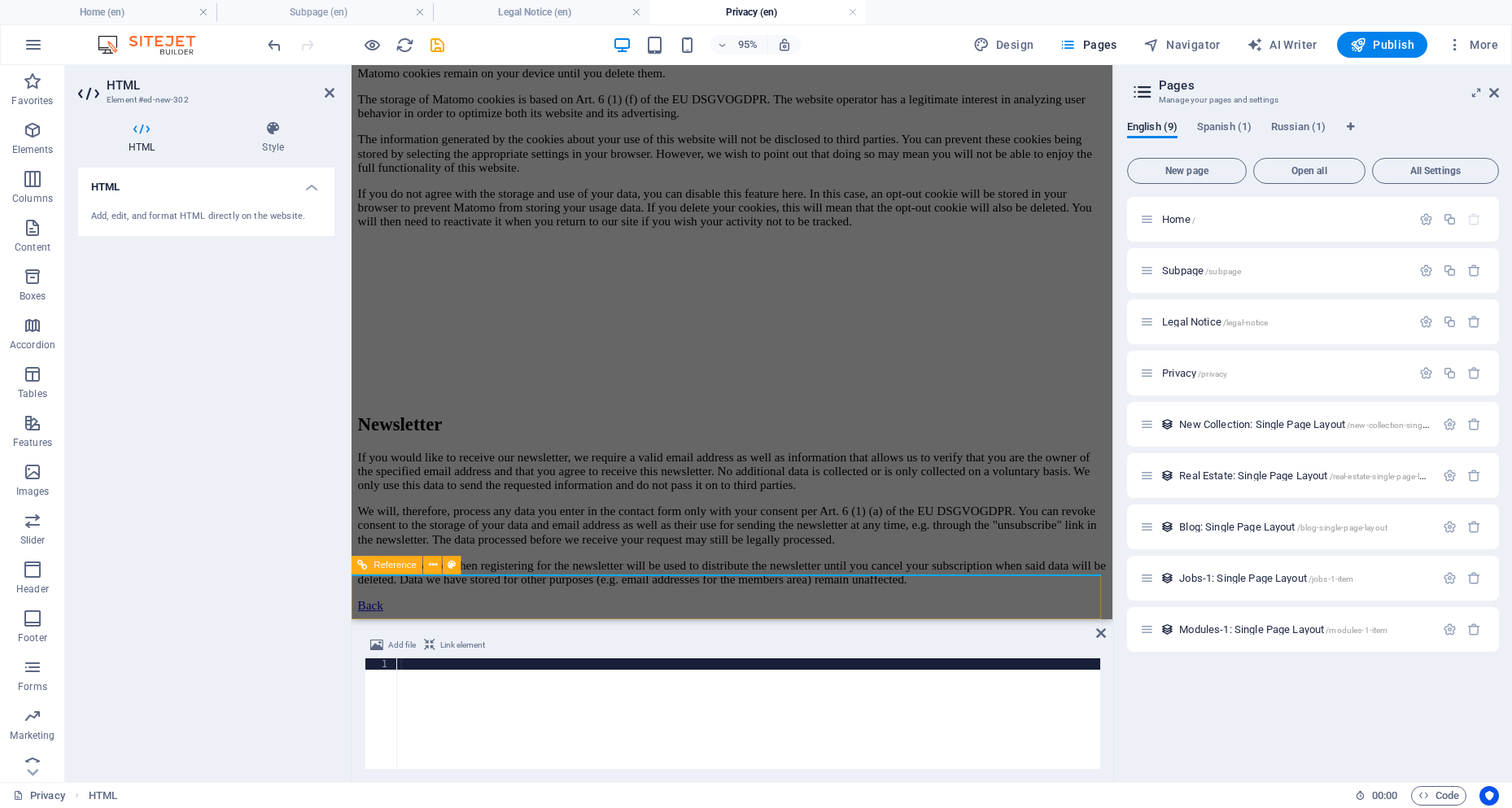
scroll to position [4116, 0]
click at [409, 666] on div at bounding box center [749, 724] width 703 height 133
click at [404, 669] on div at bounding box center [749, 724] width 703 height 133
type textarea "crossorigin="anonymous"></script>"
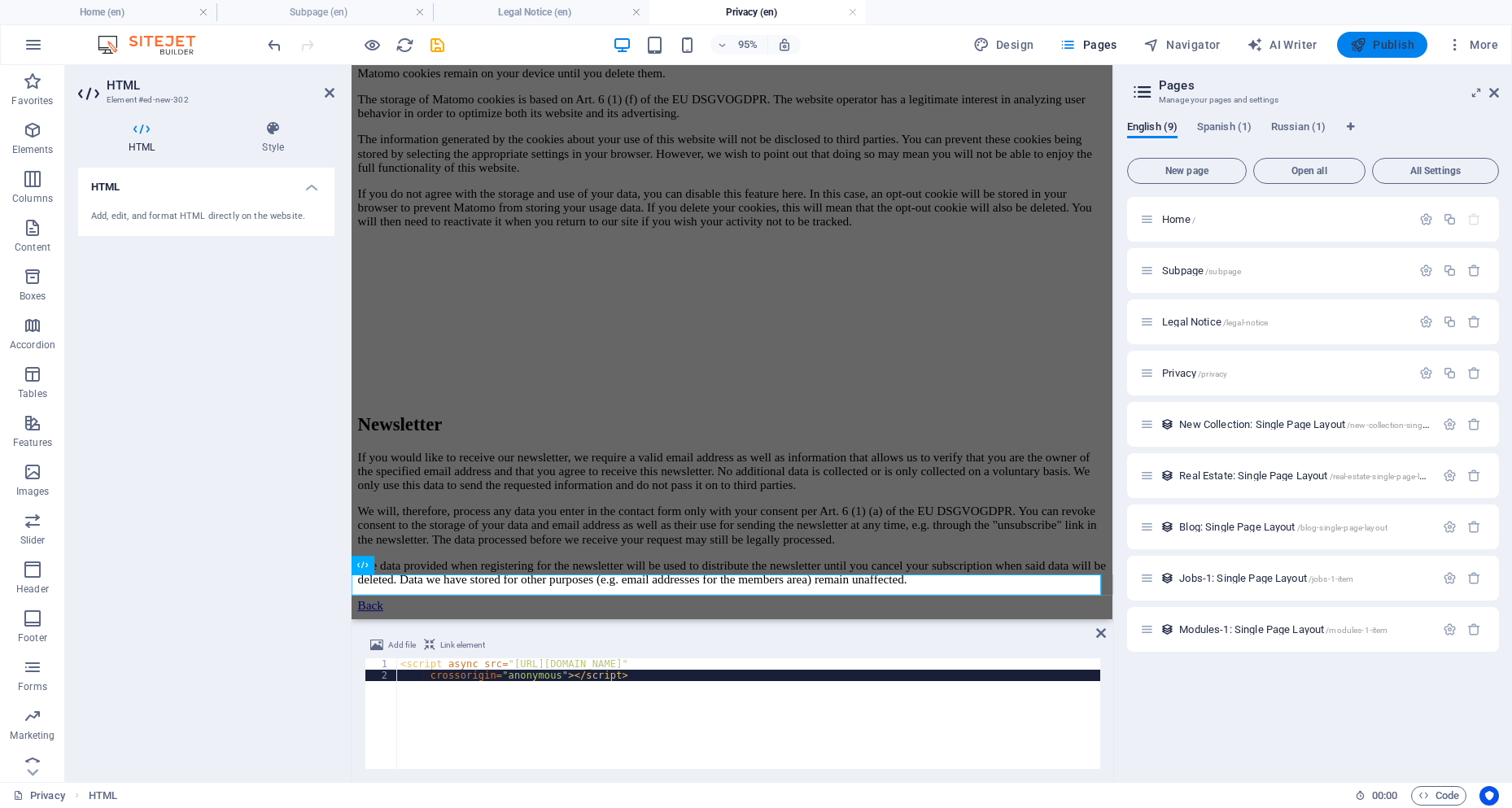
click at [1384, 45] on span "Publish" at bounding box center [1382, 45] width 65 height 17
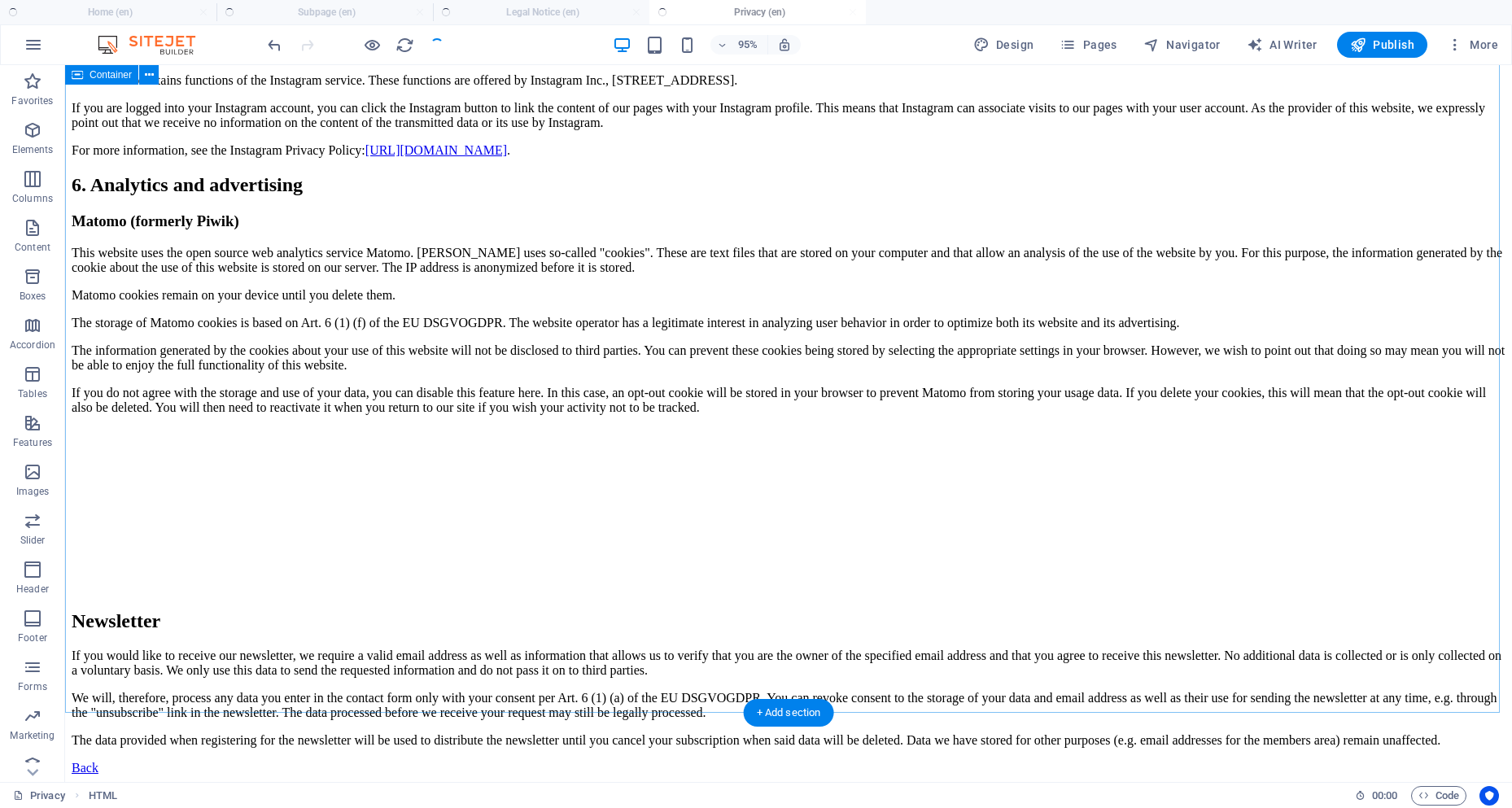
scroll to position [3985, 0]
